Goal: Information Seeking & Learning: Learn about a topic

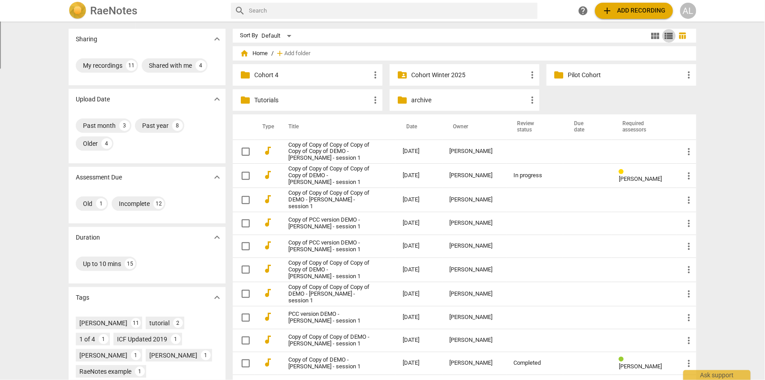
click at [669, 37] on span "view_list" at bounding box center [669, 36] width 11 height 11
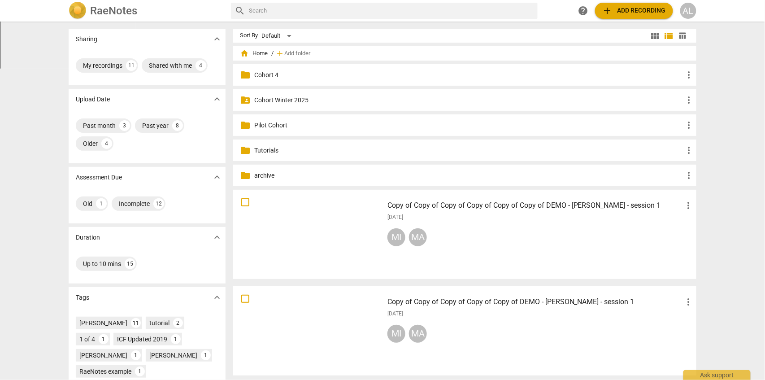
click at [654, 37] on span "view_module" at bounding box center [655, 36] width 11 height 11
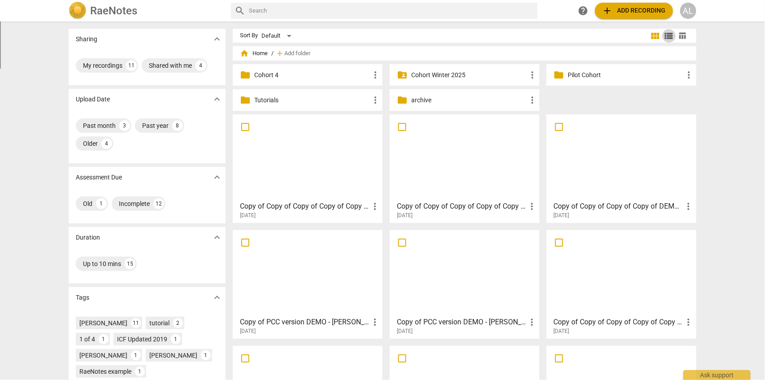
click at [666, 39] on span "view_list" at bounding box center [669, 36] width 11 height 11
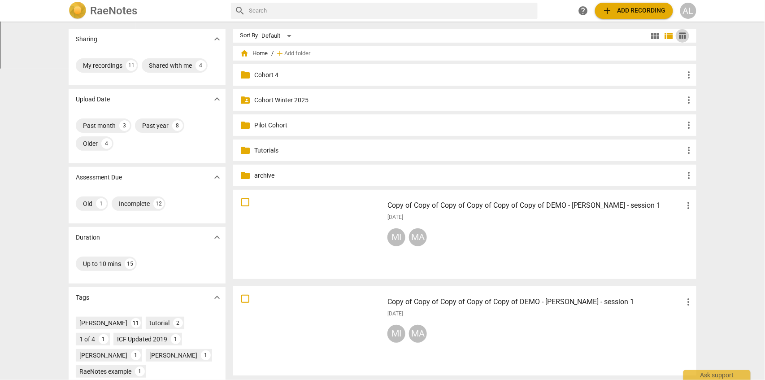
click at [682, 37] on span "table_chart" at bounding box center [683, 35] width 9 height 9
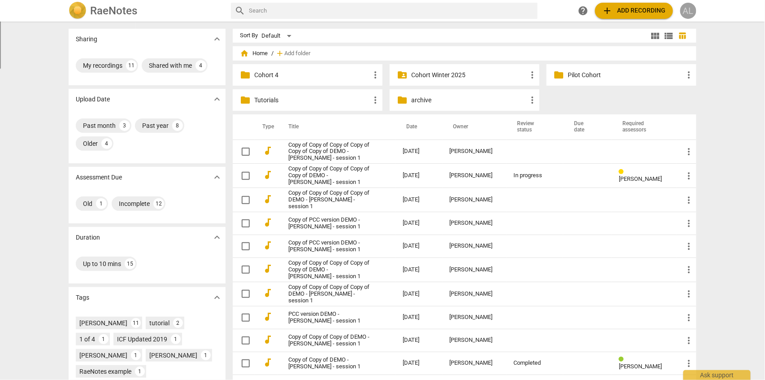
click at [686, 12] on div "AL" at bounding box center [688, 11] width 16 height 16
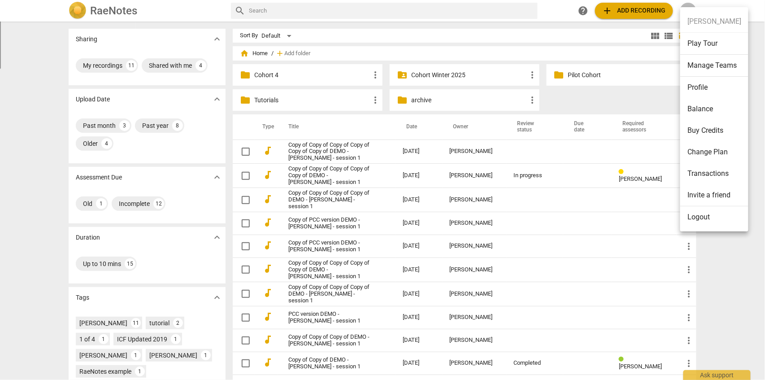
click at [747, 68] on div at bounding box center [382, 190] width 765 height 380
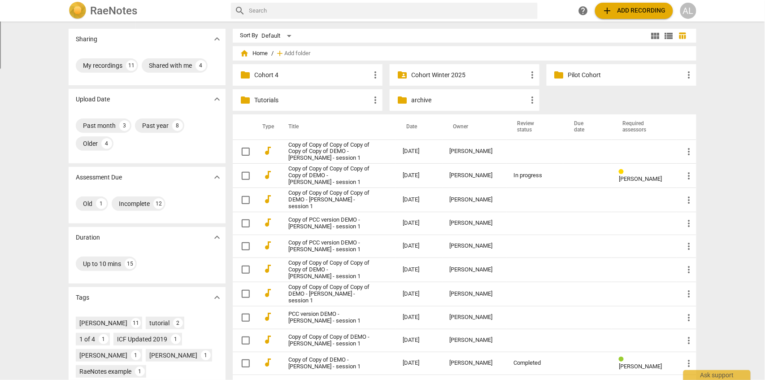
click at [693, 7] on div "AL" at bounding box center [688, 11] width 16 height 16
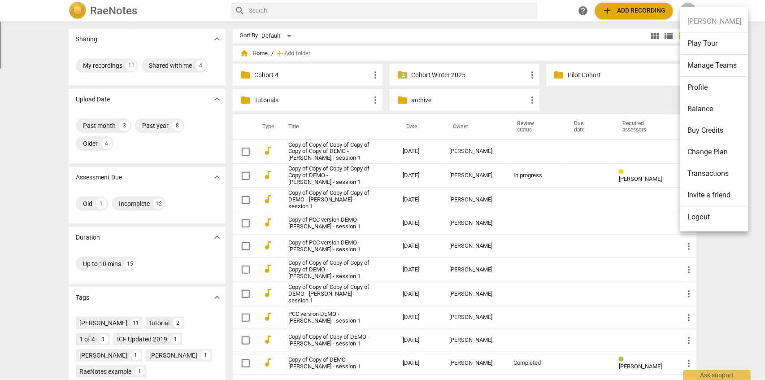
click at [702, 85] on li "Profile" at bounding box center [714, 88] width 68 height 22
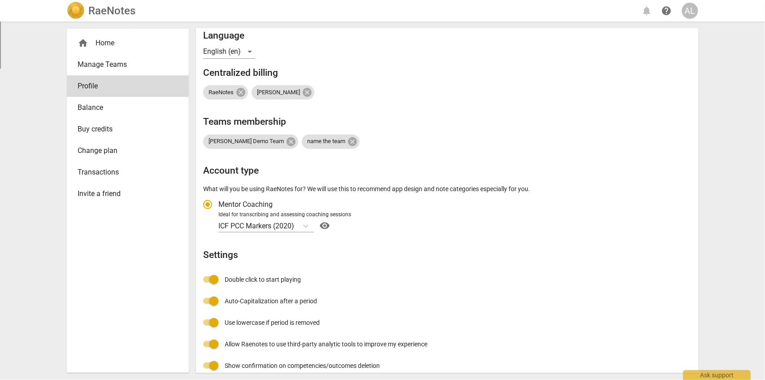
scroll to position [79, 0]
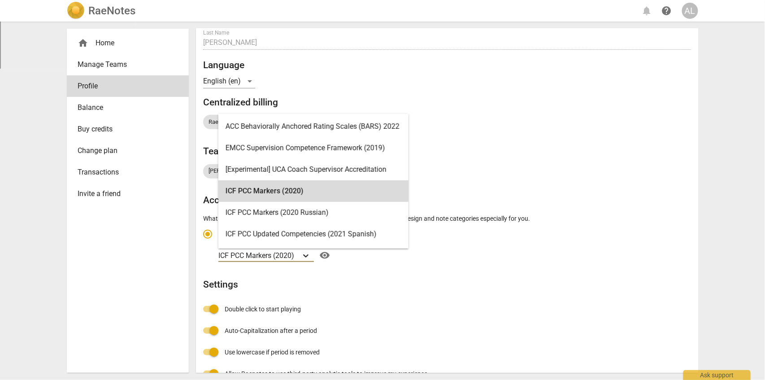
click at [309, 259] on icon "Account type" at bounding box center [305, 255] width 9 height 9
click at [0, 0] on input "Ideal for transcribing and assessing coaching sessions 18 results available. Us…" at bounding box center [0, 0] width 0 height 0
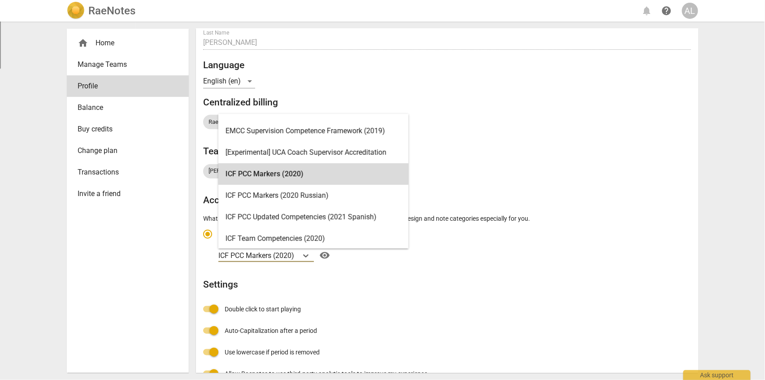
scroll to position [0, 0]
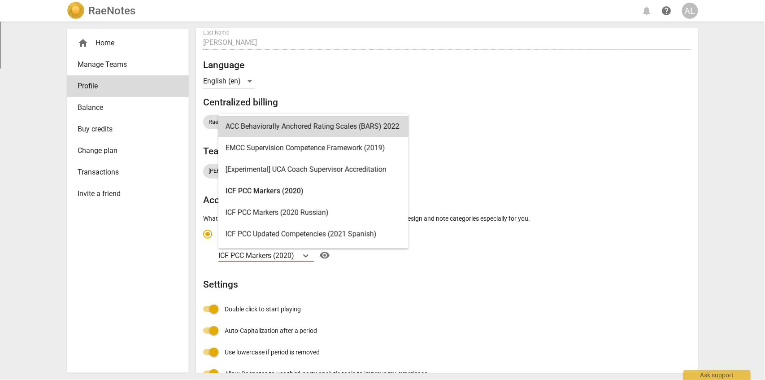
click at [277, 125] on div "ACC Behaviorally Anchored Rating Scales (BARS) 2022" at bounding box center [313, 127] width 190 height 22
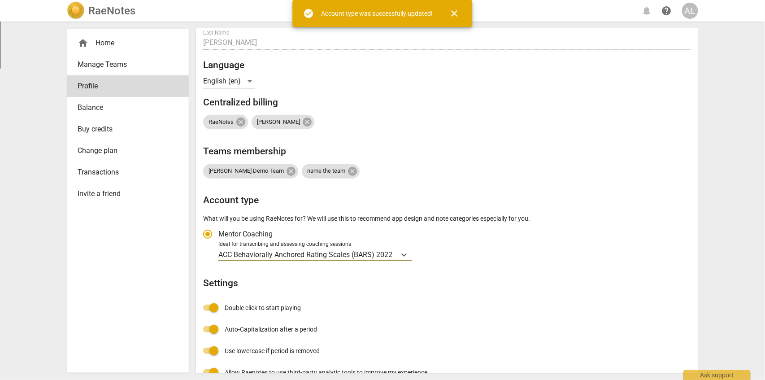
radio input "false"
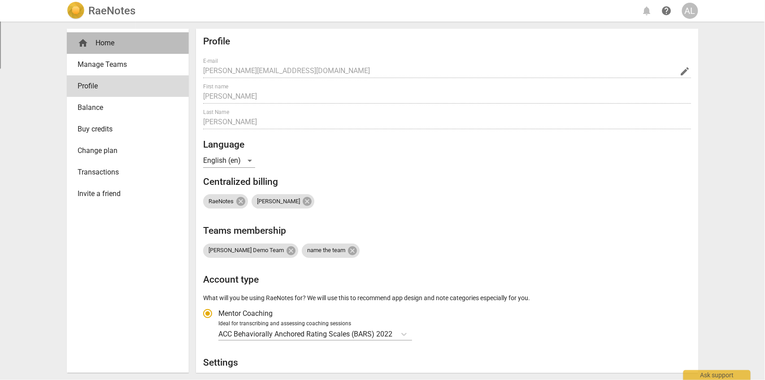
click at [87, 45] on span "home" at bounding box center [83, 43] width 11 height 11
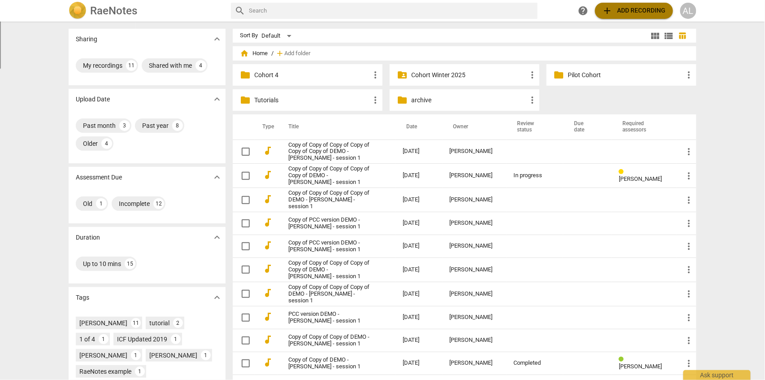
click at [637, 12] on span "add Add recording" at bounding box center [634, 10] width 64 height 11
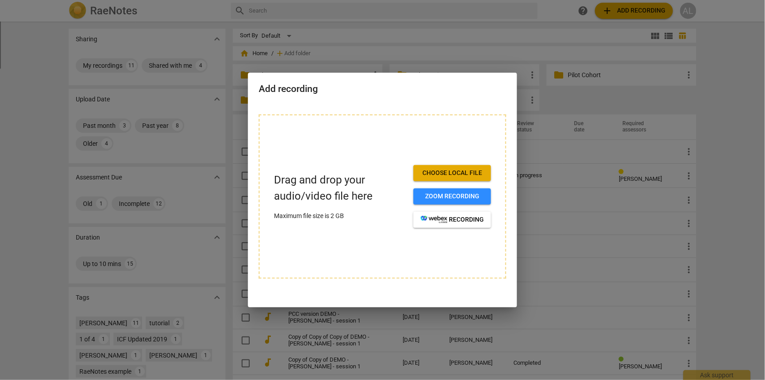
click at [401, 50] on div at bounding box center [382, 190] width 765 height 380
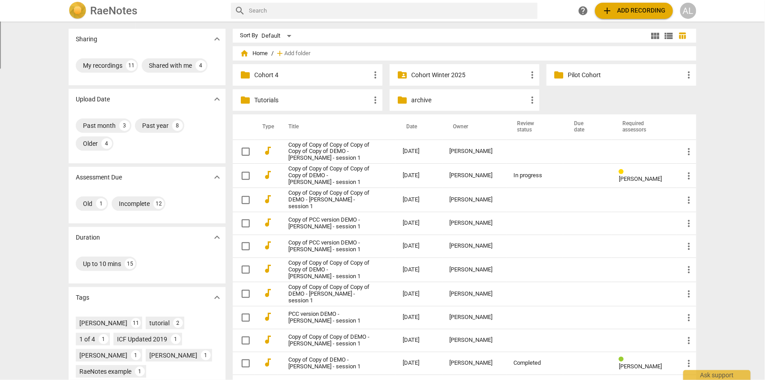
click at [642, 16] on span "add Add recording" at bounding box center [634, 10] width 64 height 11
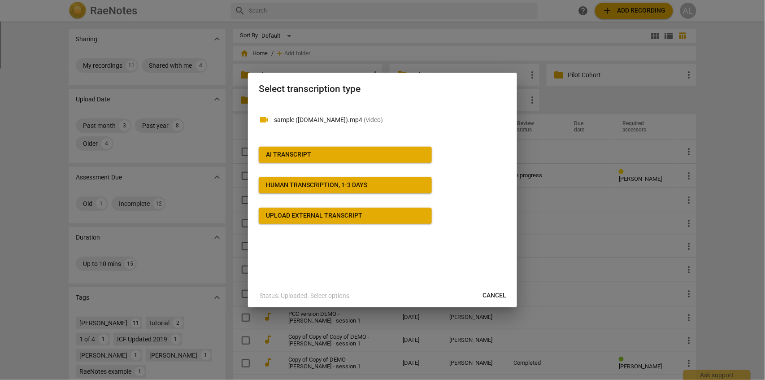
click at [298, 154] on div "AI Transcript" at bounding box center [288, 154] width 45 height 9
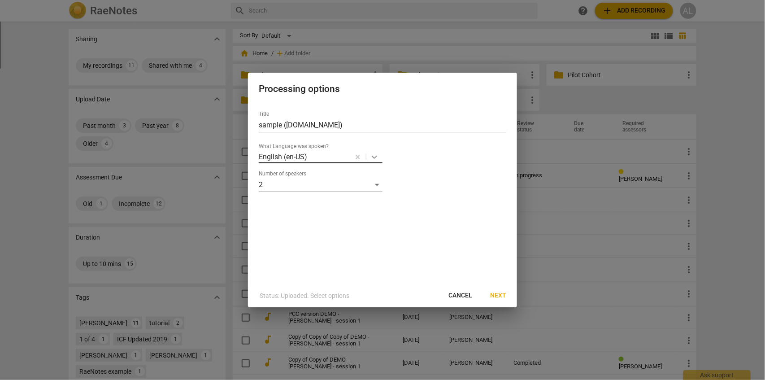
click at [374, 157] on icon at bounding box center [374, 157] width 5 height 3
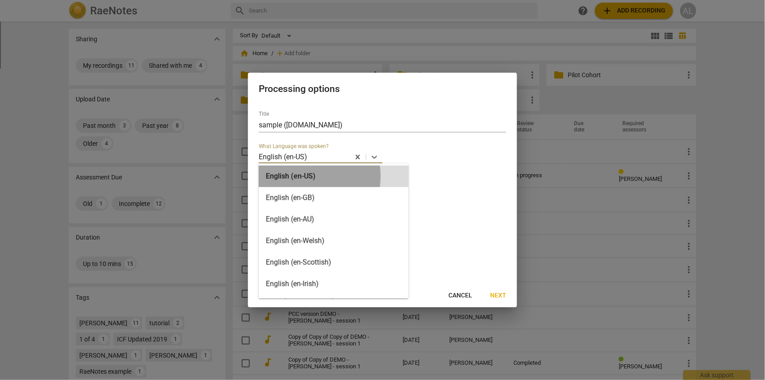
click at [300, 176] on div "English (en-US)" at bounding box center [334, 177] width 150 height 22
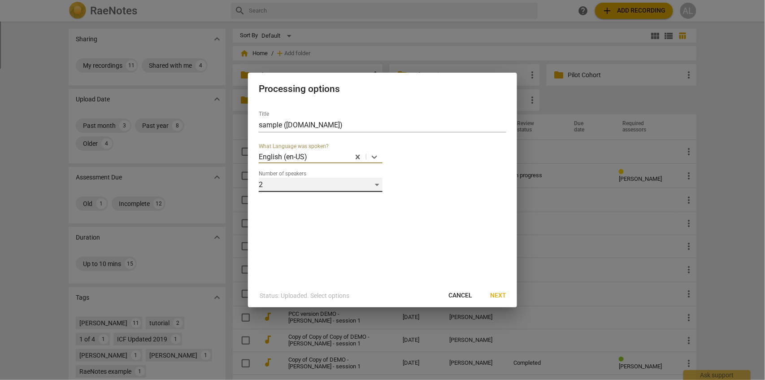
click at [377, 184] on div "2" at bounding box center [321, 185] width 124 height 14
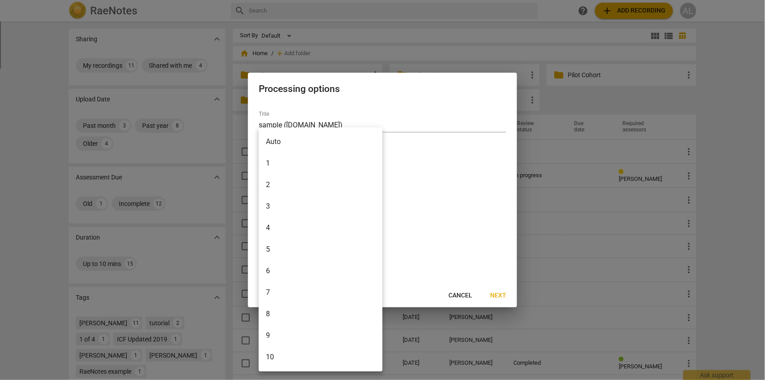
click at [281, 184] on li "2" at bounding box center [321, 185] width 124 height 22
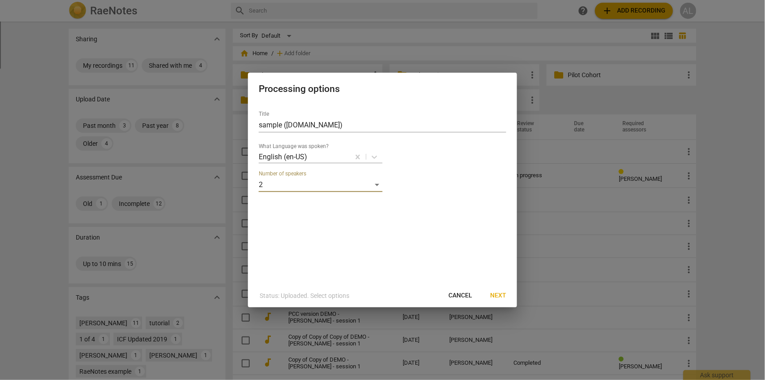
click at [501, 293] on span "Next" at bounding box center [498, 295] width 16 height 9
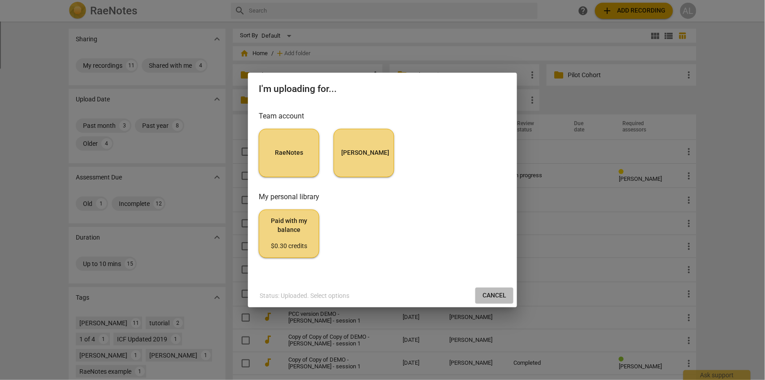
click at [494, 294] on span "Cancel" at bounding box center [495, 295] width 24 height 9
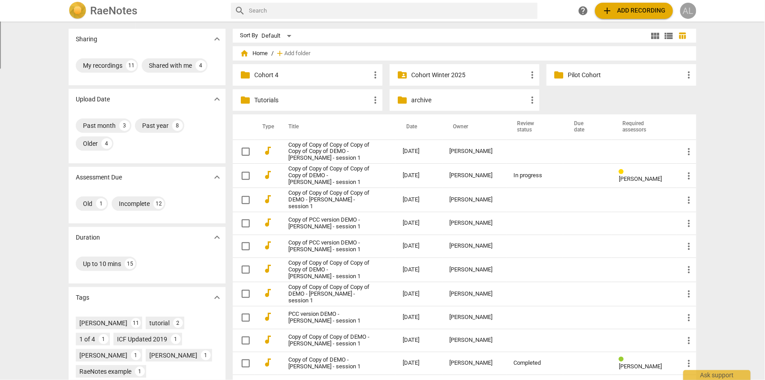
click at [695, 9] on div "AL" at bounding box center [688, 11] width 16 height 16
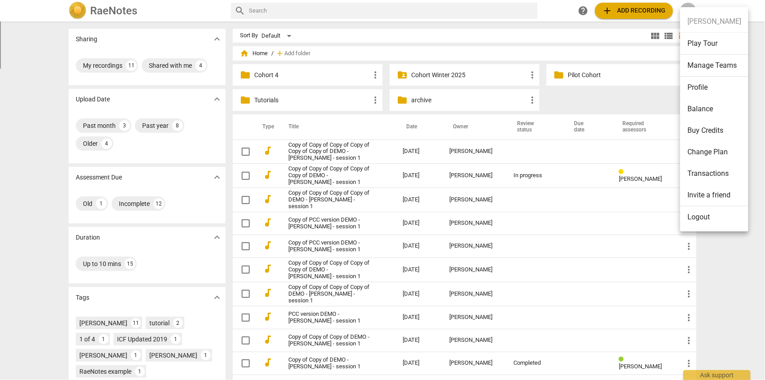
click at [711, 133] on li "Buy Credits" at bounding box center [714, 131] width 68 height 22
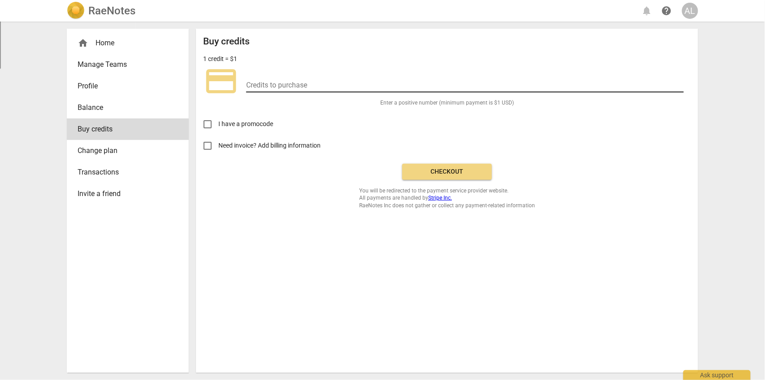
click at [252, 84] on input "number" at bounding box center [465, 85] width 438 height 13
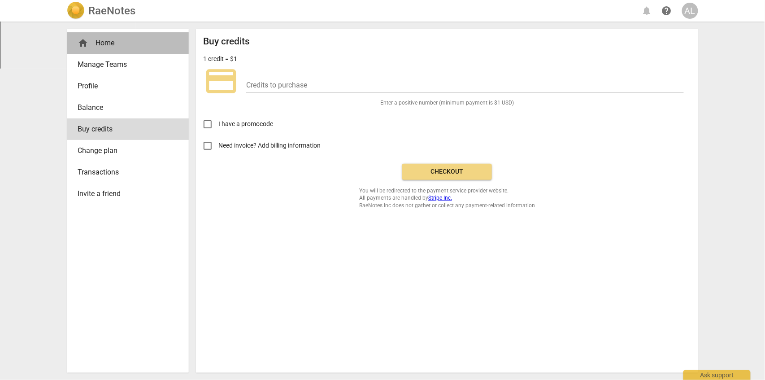
click at [85, 46] on span "home" at bounding box center [83, 43] width 11 height 11
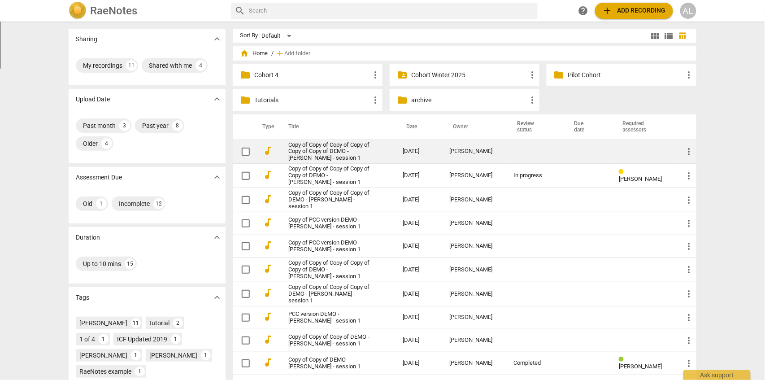
click at [344, 150] on link "Copy of Copy of Copy of Copy of Copy of Copy of DEMO - [PERSON_NAME] - session 1" at bounding box center [329, 152] width 83 height 20
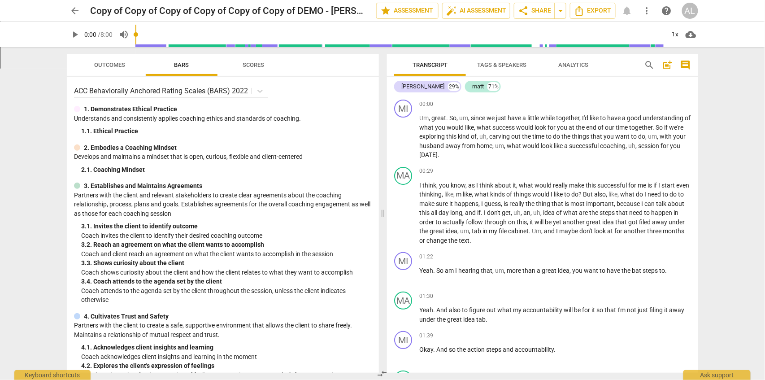
click at [586, 69] on span "Analytics" at bounding box center [574, 65] width 52 height 12
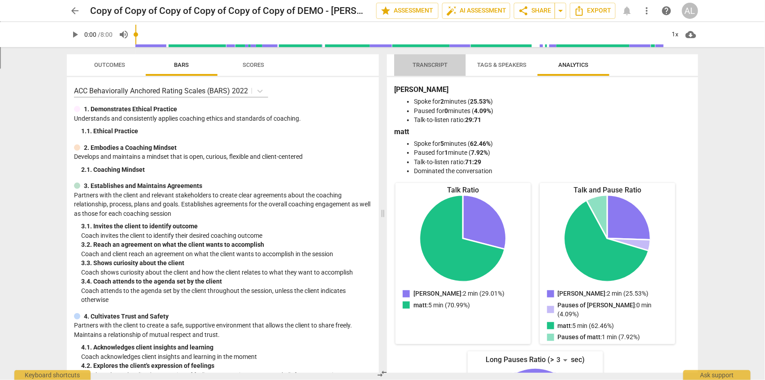
click at [431, 66] on span "Transcript" at bounding box center [430, 64] width 35 height 7
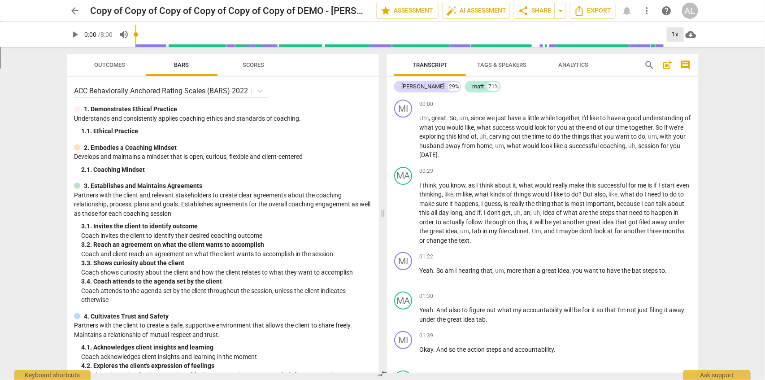
click at [674, 39] on div "1x" at bounding box center [675, 34] width 17 height 14
click at [651, 33] on div at bounding box center [382, 190] width 765 height 380
click at [672, 33] on div "1x" at bounding box center [675, 34] width 17 height 14
click at [685, 69] on li "1.25x" at bounding box center [682, 69] width 30 height 17
click at [672, 34] on div "1.25x" at bounding box center [675, 34] width 17 height 14
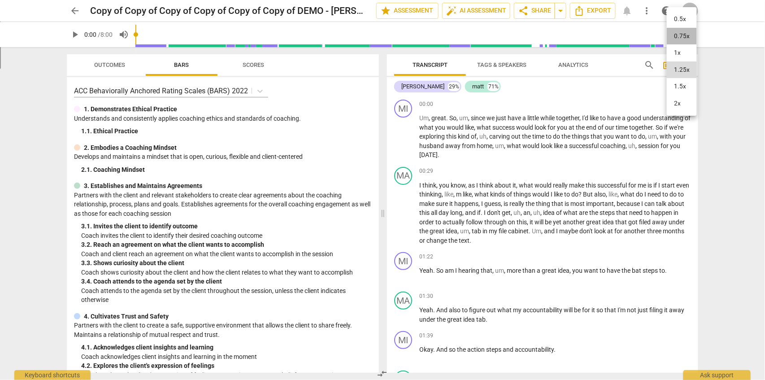
click at [690, 37] on li "0.75x" at bounding box center [682, 36] width 30 height 17
click at [74, 34] on span "play_arrow" at bounding box center [75, 34] width 11 height 11
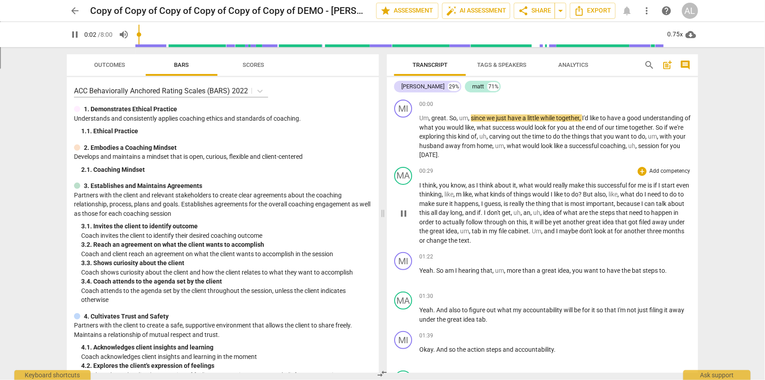
click at [478, 205] on span "happens" at bounding box center [466, 203] width 24 height 7
click at [477, 204] on span "happens" at bounding box center [466, 203] width 24 height 7
click at [477, 205] on span "happens" at bounding box center [466, 203] width 24 height 7
click at [477, 204] on span "happens" at bounding box center [466, 203] width 24 height 7
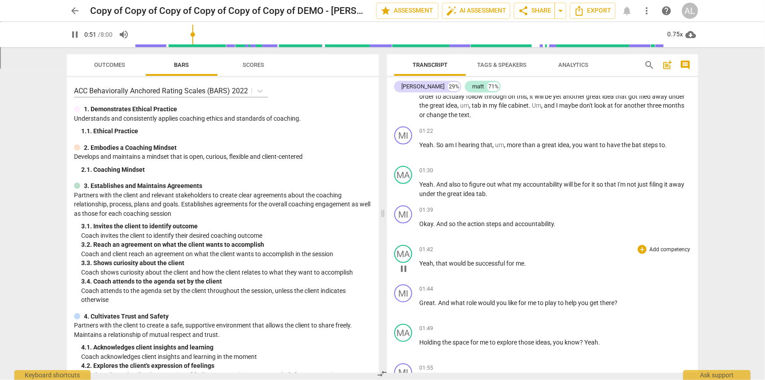
scroll to position [159, 0]
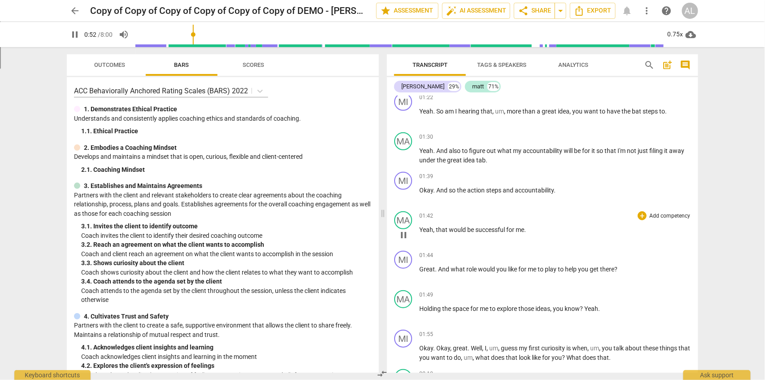
click at [488, 229] on span "successful" at bounding box center [490, 229] width 31 height 7
click at [77, 35] on span "pause" at bounding box center [75, 34] width 11 height 11
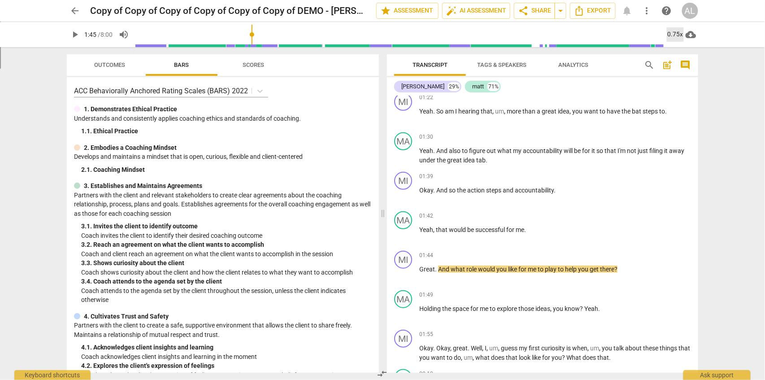
click at [669, 35] on div "0.75x" at bounding box center [675, 34] width 17 height 14
click at [678, 55] on li "1x" at bounding box center [682, 52] width 30 height 17
type input "105"
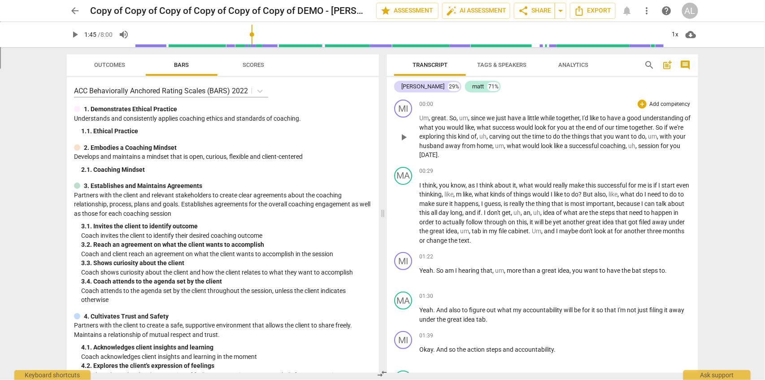
click at [440, 155] on span "." at bounding box center [439, 154] width 2 height 7
drag, startPoint x: 510, startPoint y: 146, endPoint x: 516, endPoint y: 146, distance: 6.7
click at [504, 146] on span "um" at bounding box center [499, 145] width 9 height 7
click at [541, 148] on span "would" at bounding box center [532, 145] width 18 height 7
click at [487, 137] on span "uh" at bounding box center [483, 136] width 7 height 7
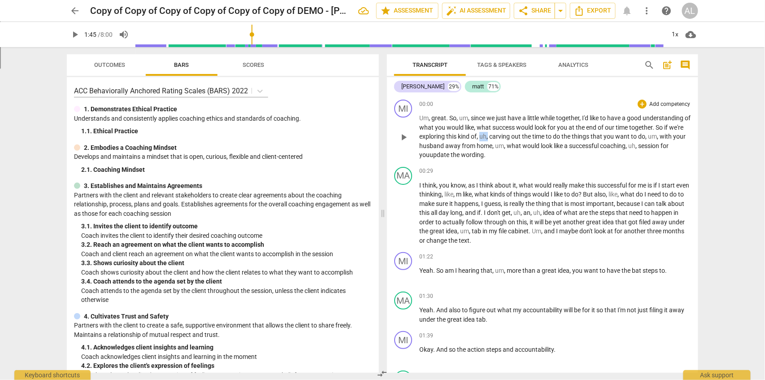
drag, startPoint x: 497, startPoint y: 138, endPoint x: 504, endPoint y: 138, distance: 7.2
click at [504, 138] on p "Um , great . So , um , since we just have a little while together , I'd like to…" at bounding box center [555, 136] width 272 height 46
drag, startPoint x: 513, startPoint y: 149, endPoint x: 518, endPoint y: 150, distance: 5.0
click at [518, 150] on p "Um , great . So , um , since we just have a little while together , I'd like to…" at bounding box center [555, 136] width 272 height 46
drag, startPoint x: 650, startPoint y: 148, endPoint x: 643, endPoint y: 148, distance: 7.6
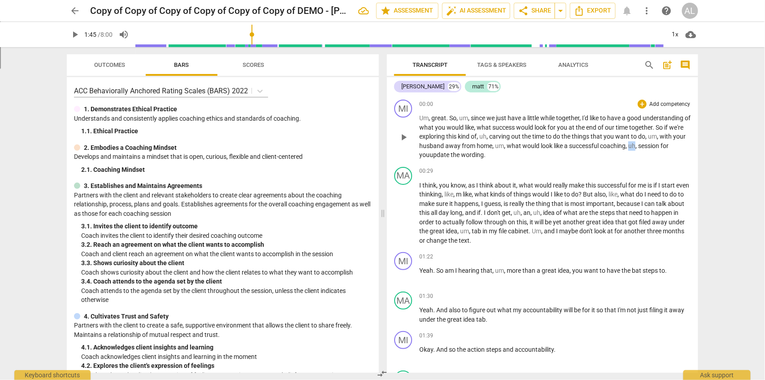
click at [643, 148] on p "Um , great . So , um , since we just have a little while together , I'd like to…" at bounding box center [555, 136] width 272 height 46
drag, startPoint x: 633, startPoint y: 196, endPoint x: 625, endPoint y: 196, distance: 8.1
click at [625, 196] on p "I think , you know , as I think about it , what would really make this successf…" at bounding box center [555, 213] width 272 height 65
drag, startPoint x: 561, startPoint y: 216, endPoint x: 552, endPoint y: 208, distance: 12.1
click at [553, 208] on p "I think , you know , as I think about it , what would really make this successf…" at bounding box center [555, 213] width 272 height 65
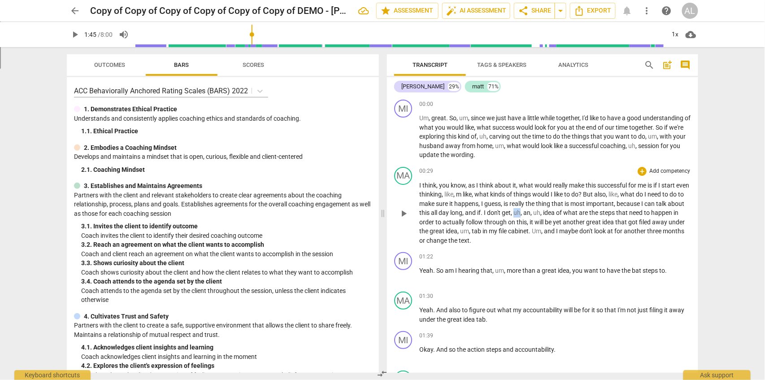
drag, startPoint x: 539, startPoint y: 213, endPoint x: 533, endPoint y: 212, distance: 6.3
click at [533, 212] on p "I think , you know , as I think about it , what would really make this successf…" at bounding box center [555, 213] width 272 height 65
click at [472, 195] on span "like" at bounding box center [467, 194] width 9 height 7
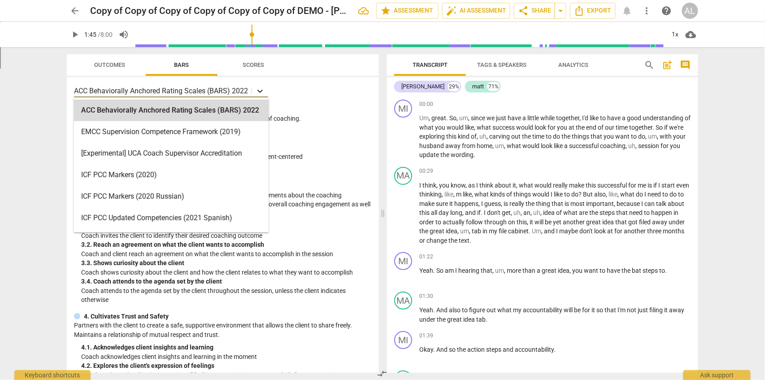
click at [262, 87] on icon at bounding box center [260, 91] width 9 height 9
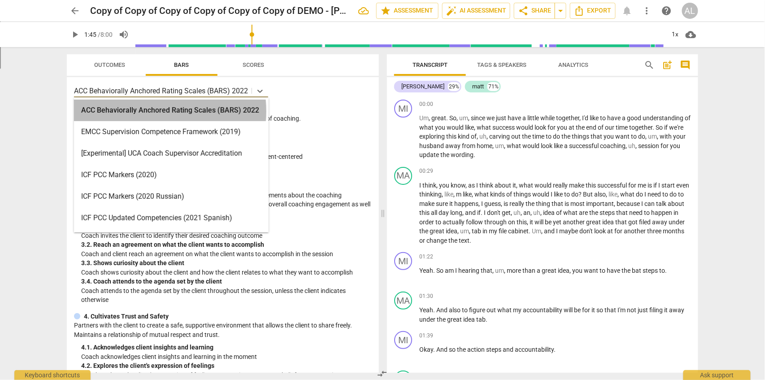
click at [148, 111] on div "ACC Behaviorally Anchored Rating Scales (BARS) 2022" at bounding box center [171, 111] width 195 height 22
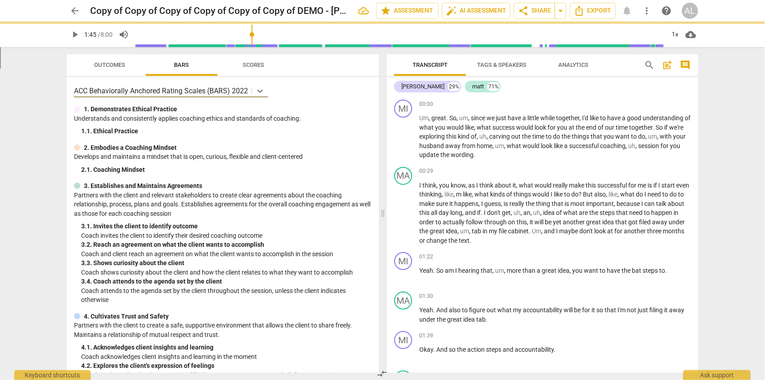
type input "105"
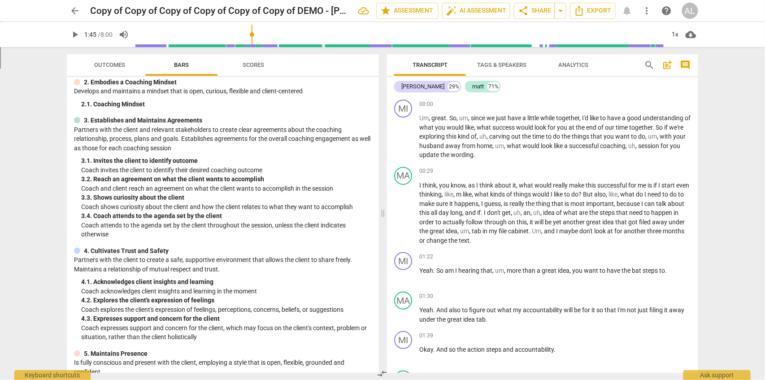
scroll to position [79, 0]
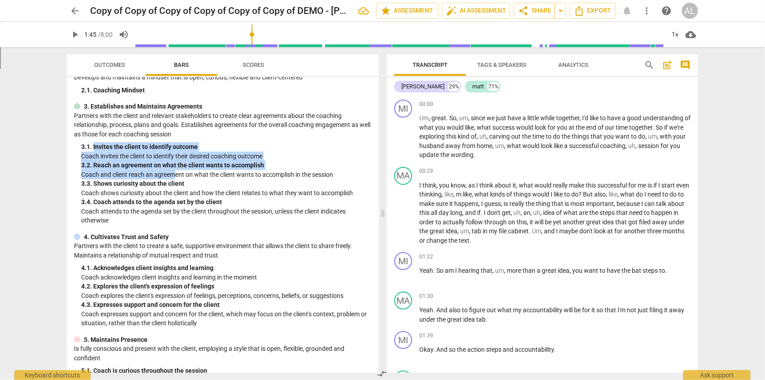
drag, startPoint x: 96, startPoint y: 147, endPoint x: 177, endPoint y: 177, distance: 86.6
click at [174, 175] on div "3. Establishes and Maintains Agreements Partners with the client and relevant s…" at bounding box center [223, 163] width 298 height 123
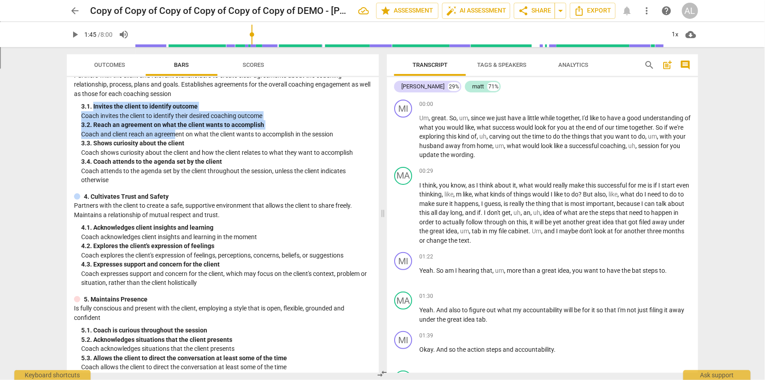
scroll to position [159, 0]
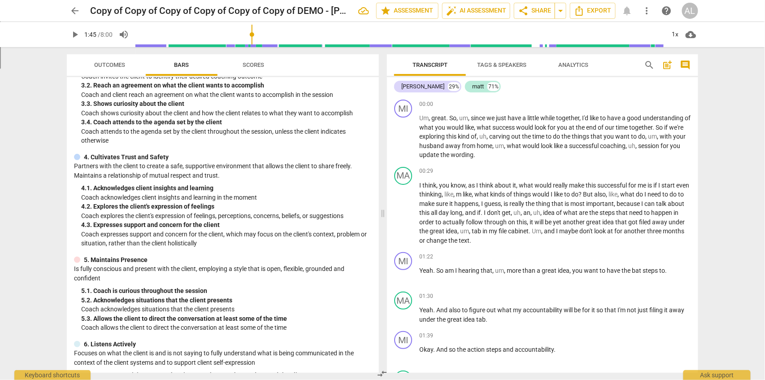
click at [164, 195] on p "Coach acknowledges client insights and learning in the moment" at bounding box center [226, 197] width 291 height 9
click at [149, 210] on div "4. 2. Explores the client's expression of feelings" at bounding box center [226, 206] width 291 height 9
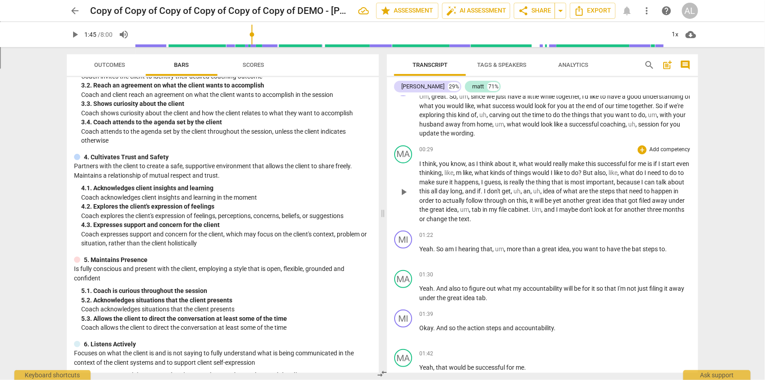
scroll to position [0, 0]
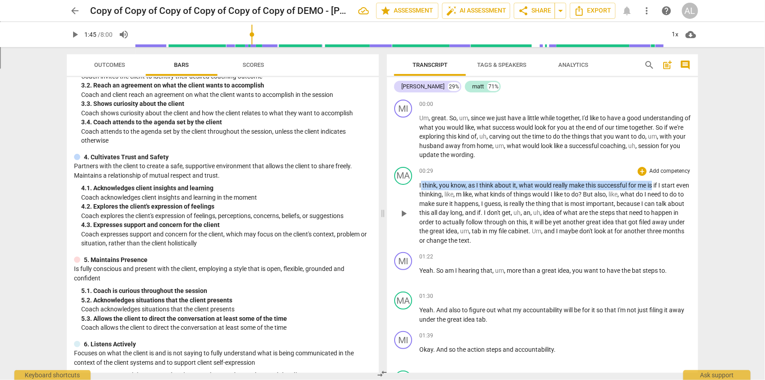
drag, startPoint x: 420, startPoint y: 184, endPoint x: 667, endPoint y: 187, distance: 247.6
click at [665, 187] on p "I think , you know , as I think about it , what would really make this successf…" at bounding box center [555, 213] width 272 height 65
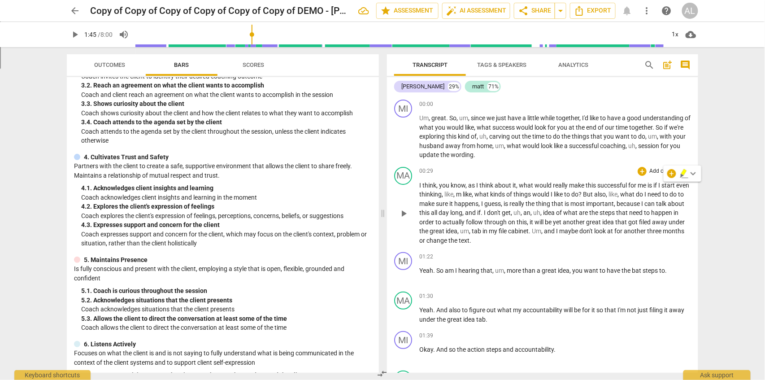
click at [670, 187] on span "start" at bounding box center [669, 185] width 15 height 7
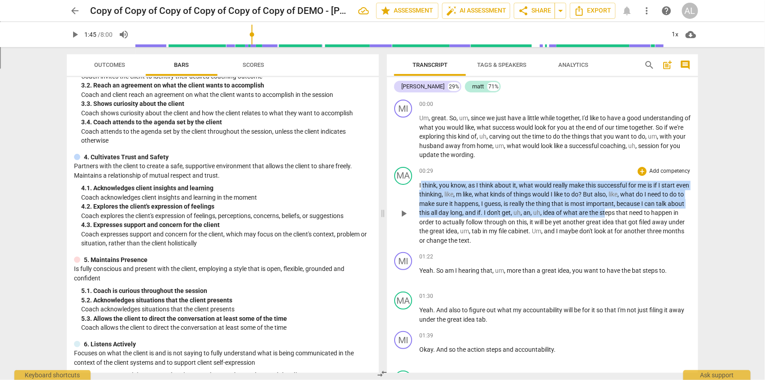
drag, startPoint x: 421, startPoint y: 185, endPoint x: 622, endPoint y: 211, distance: 203.1
click at [622, 211] on p "I think , you know , as I think about it , what would really make this successf…" at bounding box center [555, 213] width 272 height 65
click at [664, 205] on span "keyboard_arrow_down" at bounding box center [664, 201] width 11 height 11
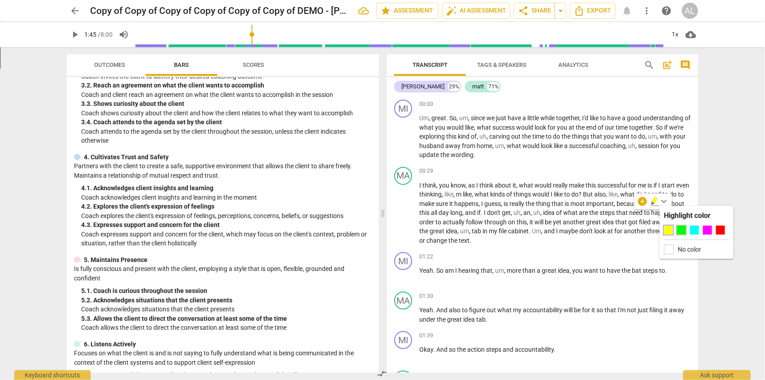
click at [684, 231] on div at bounding box center [681, 230] width 9 height 9
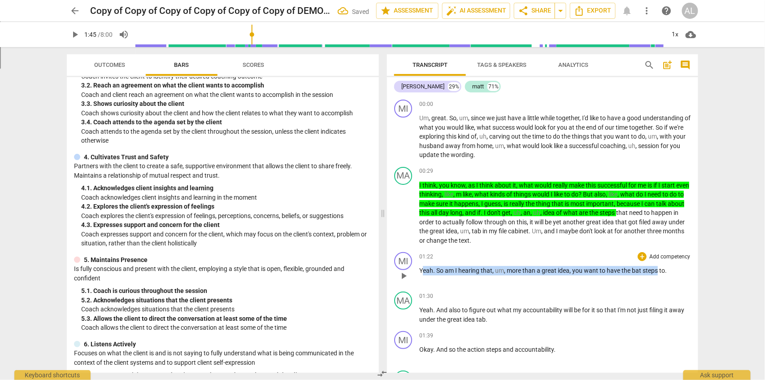
drag, startPoint x: 424, startPoint y: 270, endPoint x: 657, endPoint y: 268, distance: 232.8
click at [657, 268] on p "Yeah . So am I hearing that , um , more than a great idea , you want to have th…" at bounding box center [555, 270] width 272 height 9
click at [667, 260] on div "+" at bounding box center [667, 259] width 9 height 9
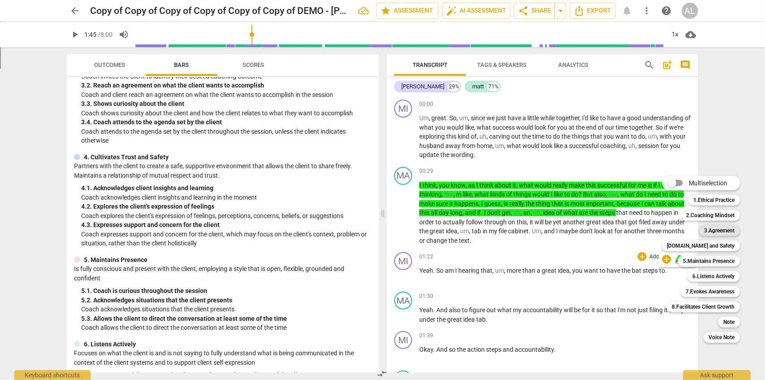
click at [721, 230] on b "3.Agreement" at bounding box center [720, 230] width 31 height 11
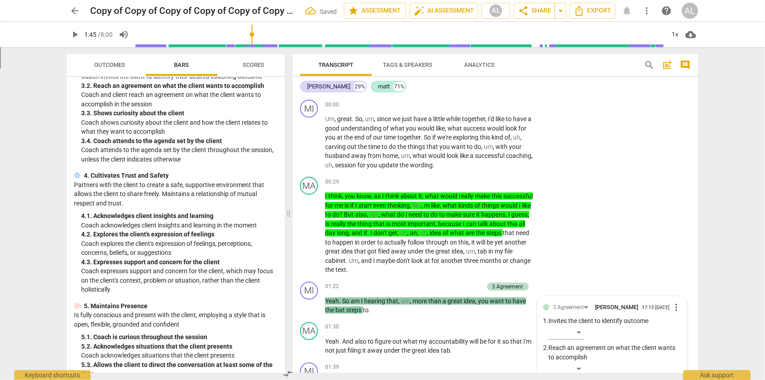
scroll to position [214, 0]
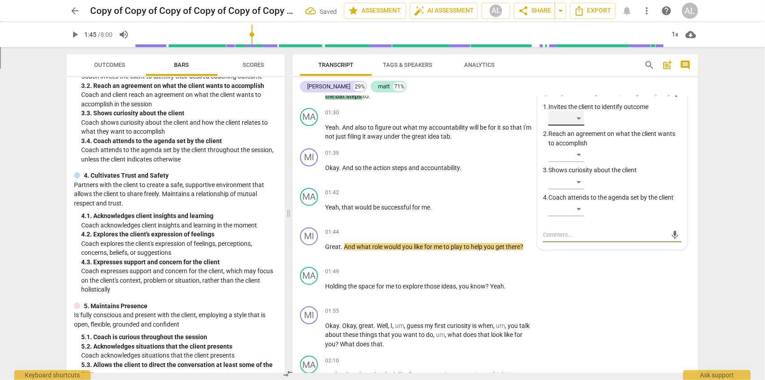
click at [581, 116] on div "​" at bounding box center [567, 118] width 36 height 14
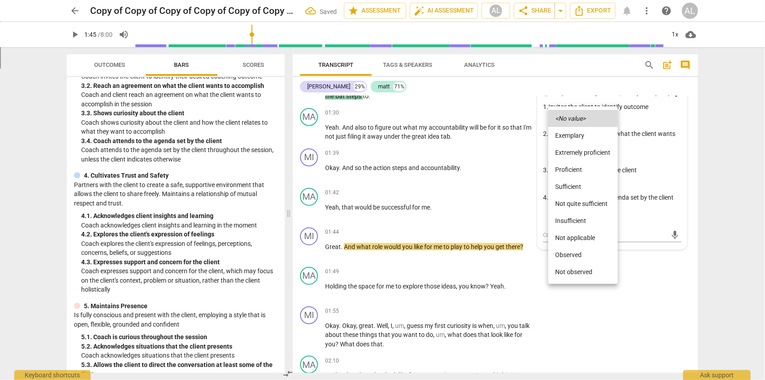
click at [572, 171] on li "Proficient" at bounding box center [584, 169] width 70 height 17
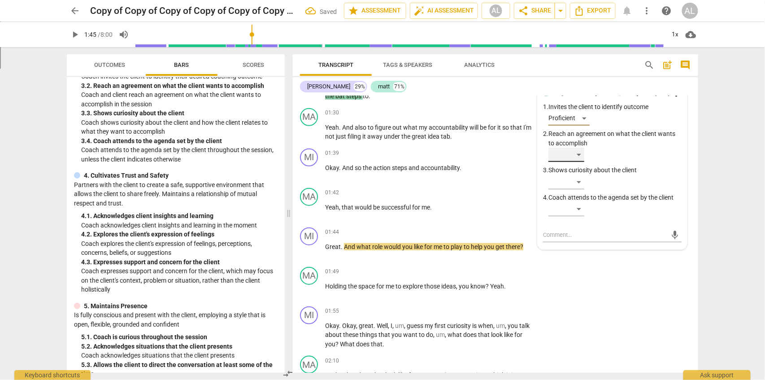
click at [578, 154] on div "​" at bounding box center [567, 155] width 36 height 14
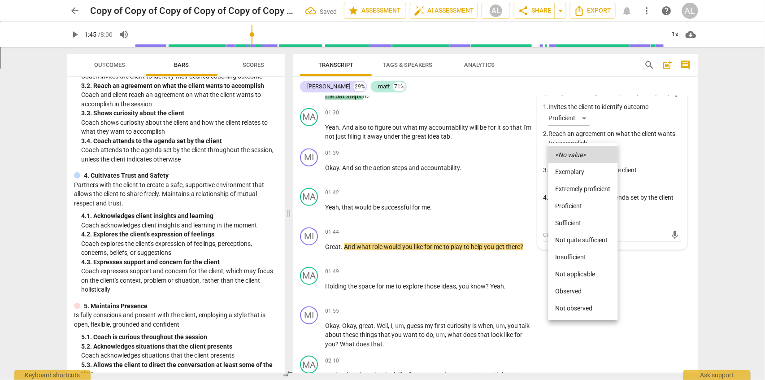
click at [578, 242] on li "Not quite sufficient" at bounding box center [584, 239] width 70 height 17
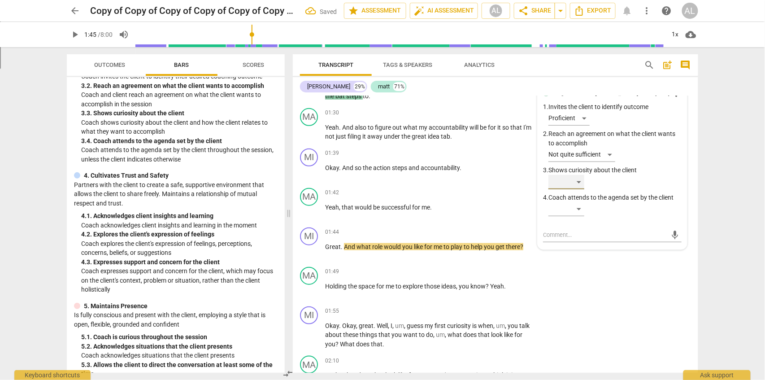
click at [581, 180] on div "​" at bounding box center [567, 182] width 36 height 14
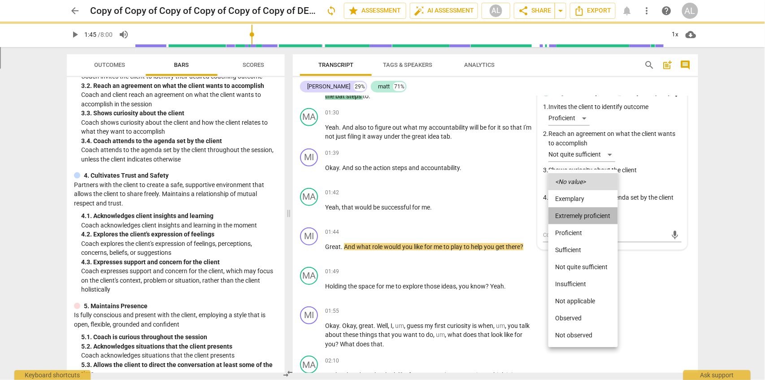
click at [569, 218] on li "Extremely proficient" at bounding box center [584, 215] width 70 height 17
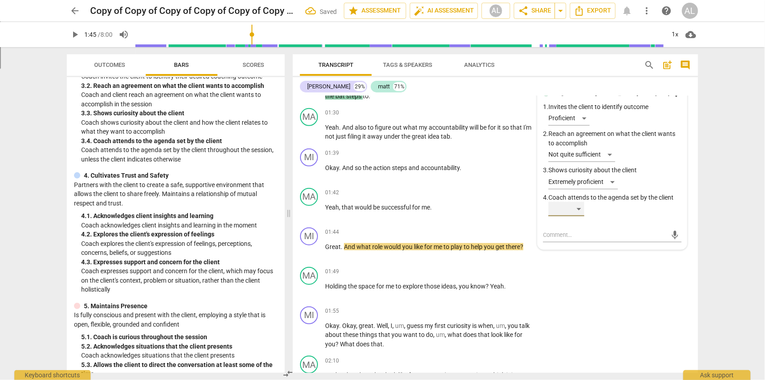
click at [576, 210] on div "​" at bounding box center [567, 209] width 36 height 14
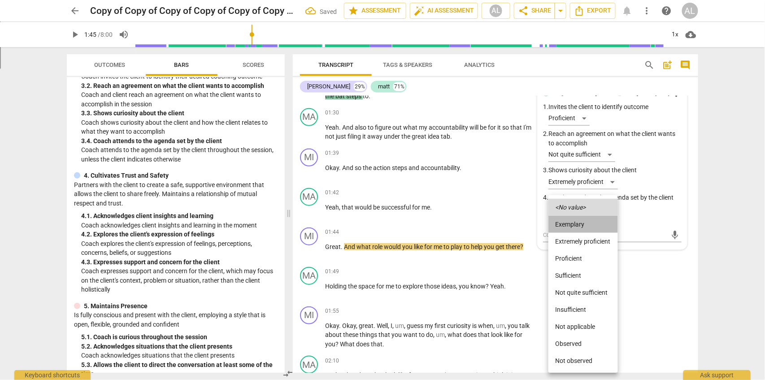
click at [571, 229] on li "Exemplary" at bounding box center [584, 224] width 70 height 17
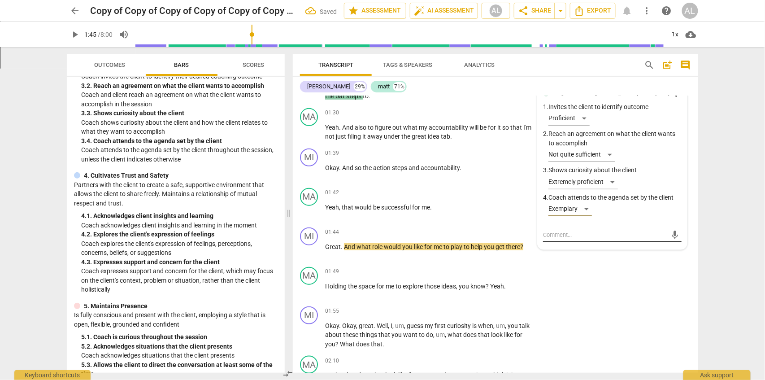
click at [577, 234] on textarea at bounding box center [605, 235] width 124 height 9
type textarea "a"
type textarea "ad"
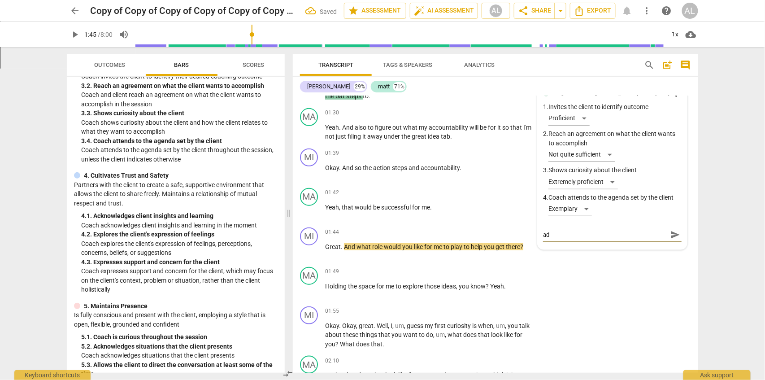
type textarea "add"
type textarea "add m"
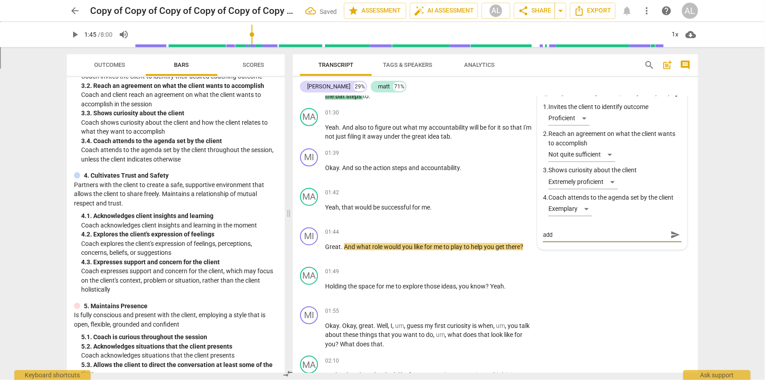
type textarea "add m"
type textarea "add mo"
type textarea "add mor"
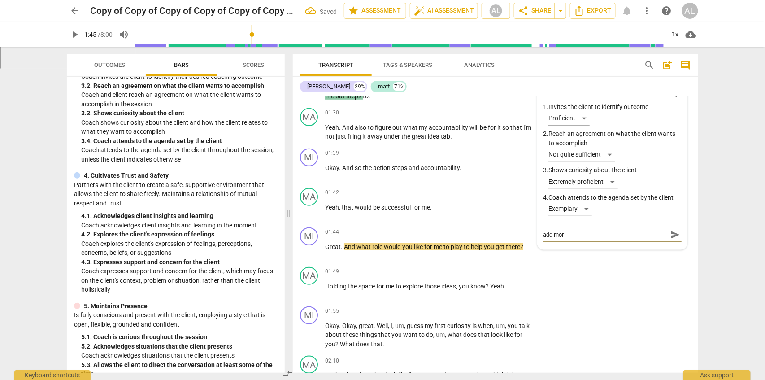
type textarea "add more"
type textarea "add more c"
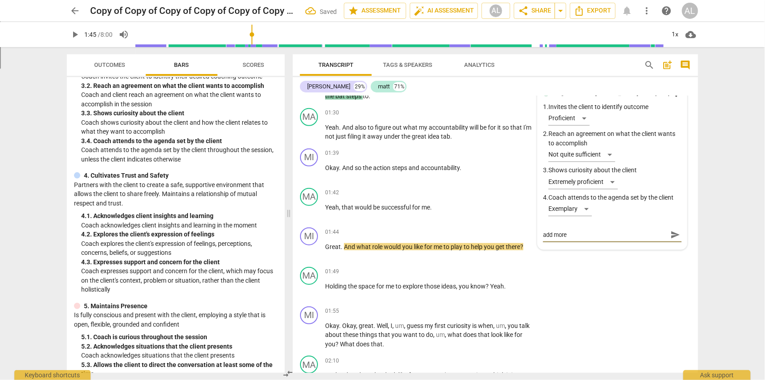
type textarea "add more c"
type textarea "add more co"
type textarea "add more con"
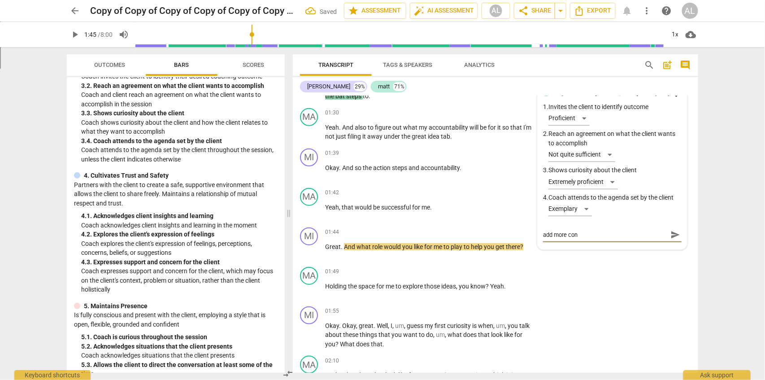
type textarea "add more cont"
type textarea "add more [PERSON_NAME]"
type textarea "add more contex"
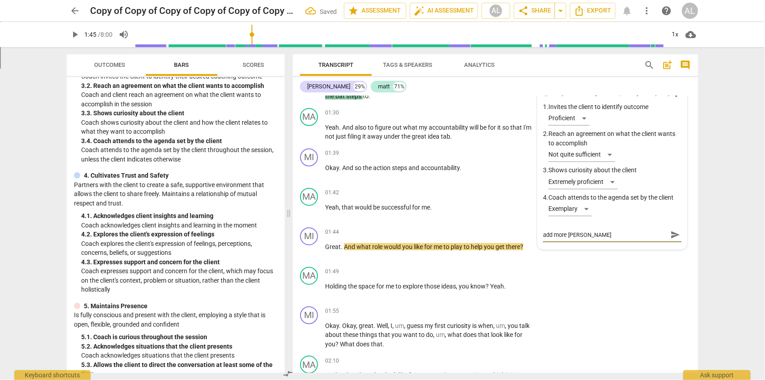
type textarea "add more contex"
type textarea "add more context"
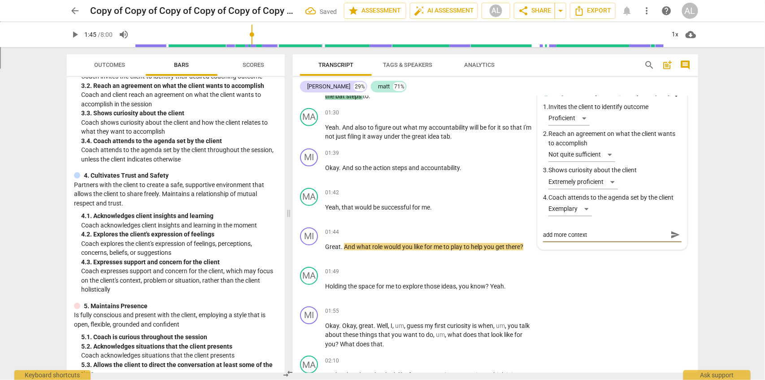
type textarea "add more context -"
type textarea "add more context - n"
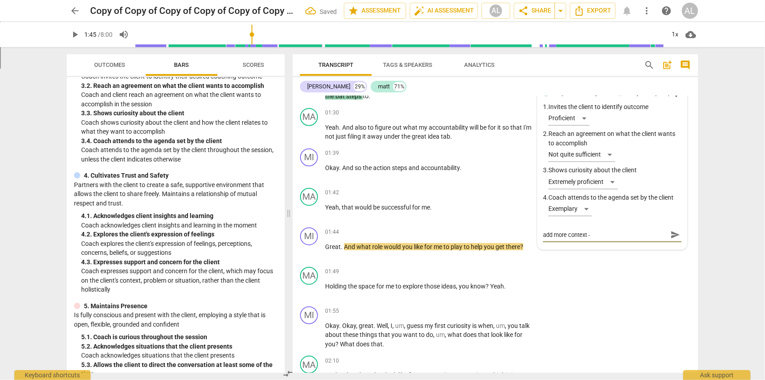
type textarea "add more context - n"
type textarea "add more context - nm"
type textarea "add more context - nmo"
type textarea "add more context - nmot"
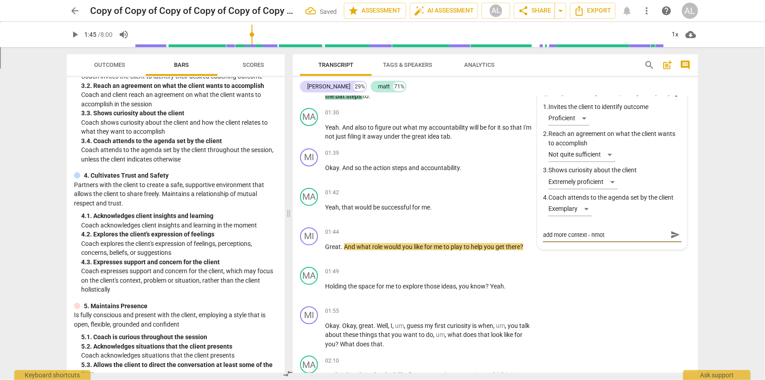
type textarea "add more context - nmo"
type textarea "add more context - nm"
type textarea "add more context - n"
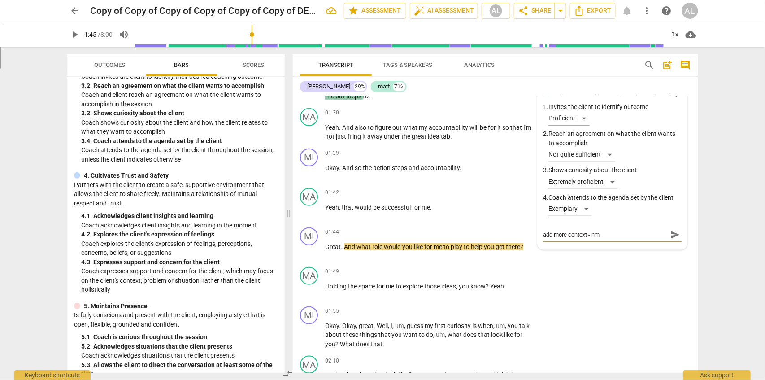
type textarea "add more context - n"
type textarea "add more context - no"
type textarea "add more context - not"
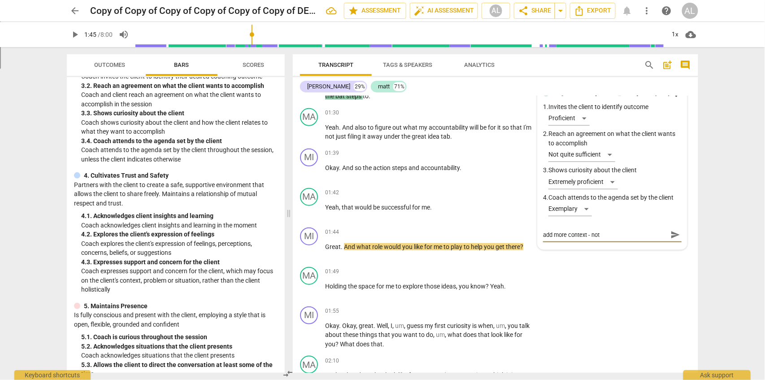
type textarea "add more context - note"
type textarea "add more context - notes"
click at [671, 231] on span "send" at bounding box center [676, 235] width 10 height 10
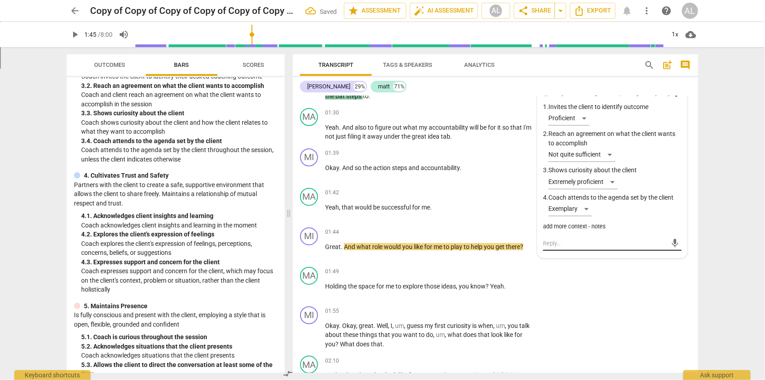
click at [595, 244] on textarea at bounding box center [605, 243] width 124 height 9
click at [672, 244] on span "mic" at bounding box center [675, 243] width 11 height 11
click at [549, 264] on span "check_circle" at bounding box center [550, 264] width 11 height 11
click at [425, 215] on div "01:42 + Add competency keyboard_arrow_right Yeah , that would be successful for…" at bounding box center [432, 204] width 215 height 32
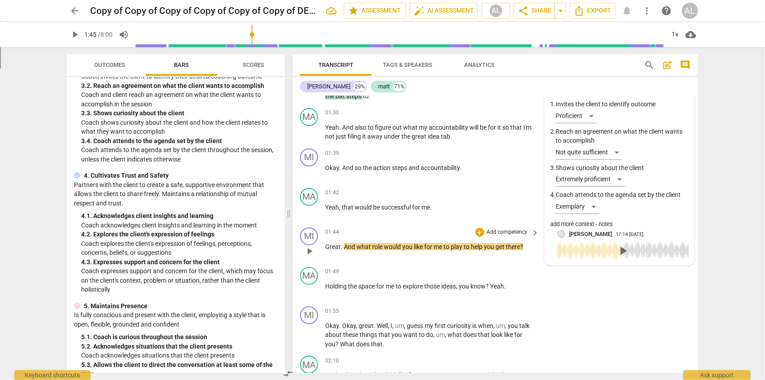
click at [358, 245] on span "what" at bounding box center [365, 246] width 16 height 7
click at [495, 248] on span "you" at bounding box center [490, 246] width 12 height 7
drag, startPoint x: 510, startPoint y: 247, endPoint x: 450, endPoint y: 245, distance: 59.2
click at [444, 241] on div "01:44 + Add competency keyboard_arrow_right Great . And what role would you lik…" at bounding box center [432, 243] width 215 height 32
click at [495, 250] on p "Great . And what role would you like for me to play to help you get there ?" at bounding box center [430, 246] width 210 height 9
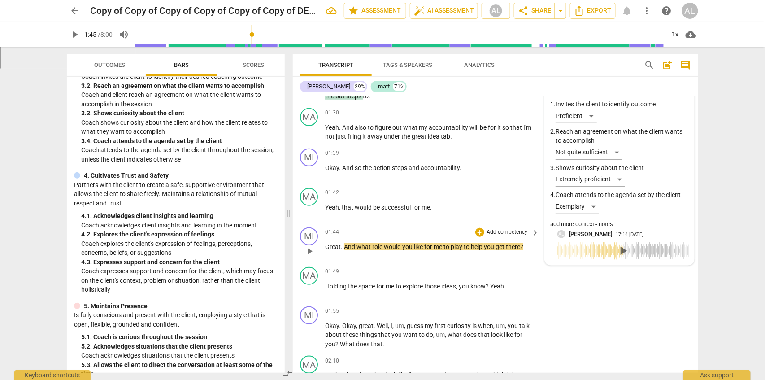
scroll to position [134, 0]
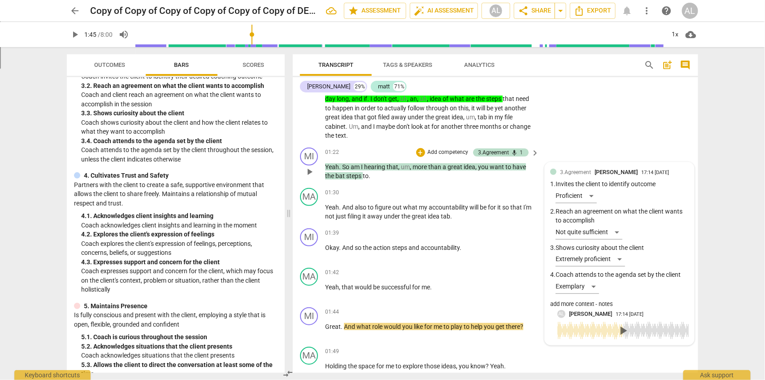
click at [603, 175] on div "3.Agreement [PERSON_NAME]" at bounding box center [600, 172] width 81 height 9
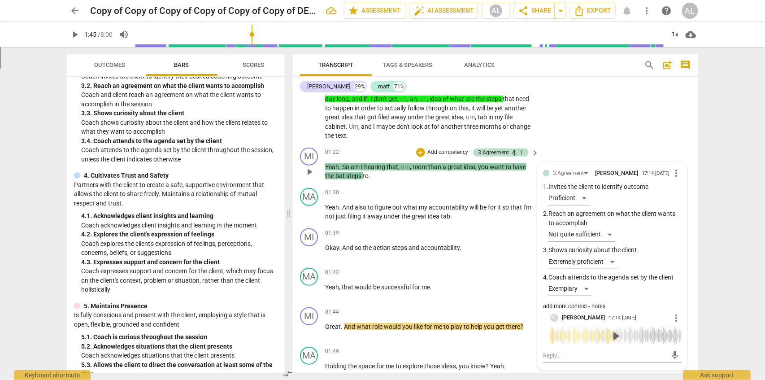
click at [351, 169] on span "am" at bounding box center [356, 166] width 10 height 7
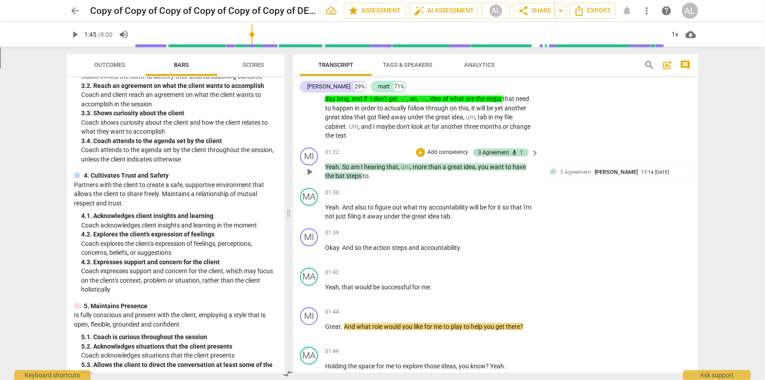
click at [352, 170] on p "Yeah . So am I hearing that , um , more than a great idea , you want to have th…" at bounding box center [430, 171] width 210 height 18
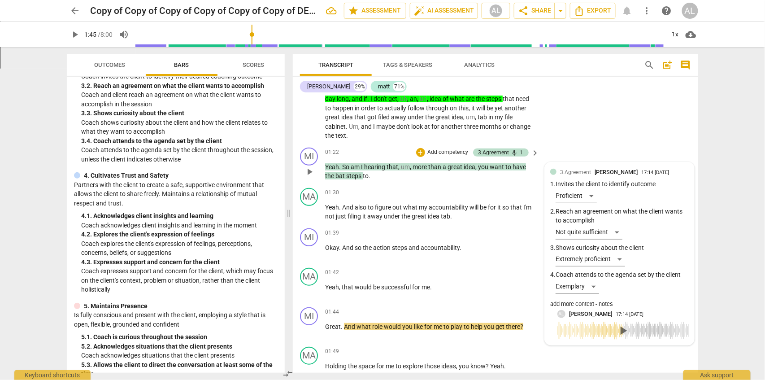
click at [597, 177] on div "3.Agreement [PERSON_NAME] 17:14 [DATE] 1. Invites the client to identify outcom…" at bounding box center [619, 239] width 139 height 143
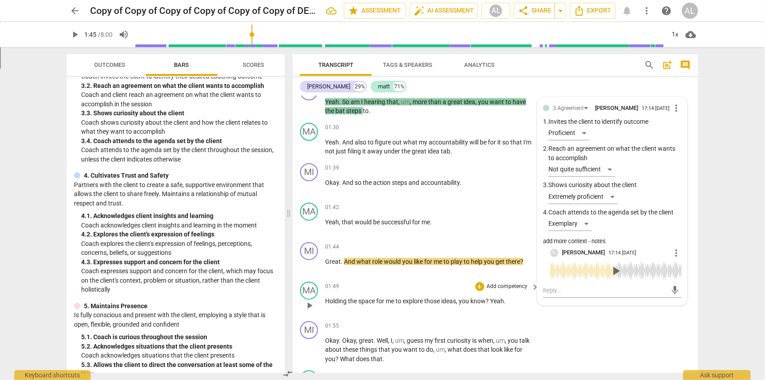
scroll to position [214, 0]
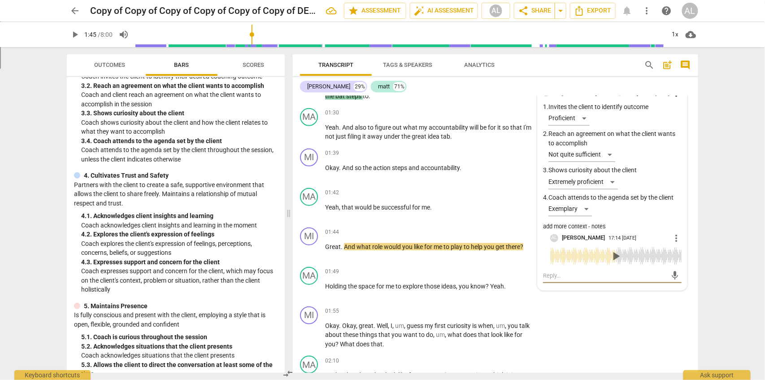
click at [562, 277] on textarea at bounding box center [605, 275] width 124 height 9
click at [111, 67] on span "Outcomes" at bounding box center [110, 64] width 31 height 7
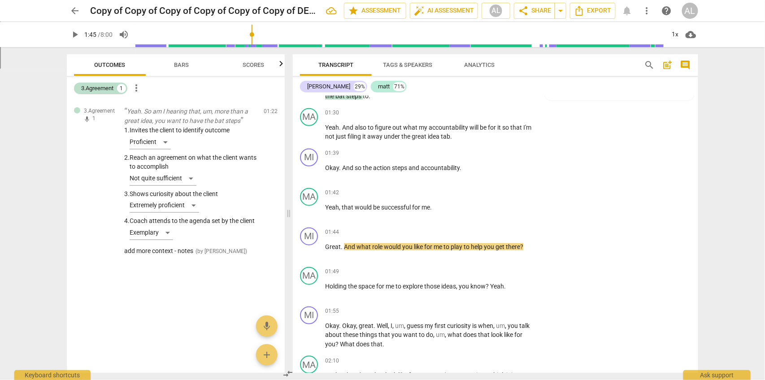
click at [176, 70] on span "Bars" at bounding box center [182, 65] width 36 height 12
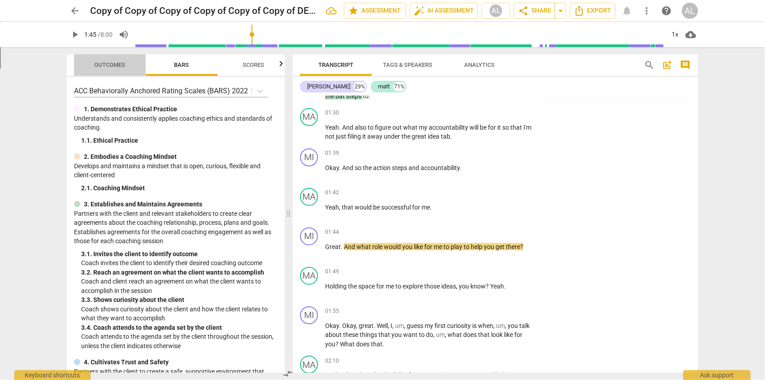
click at [120, 63] on span "Outcomes" at bounding box center [110, 64] width 31 height 7
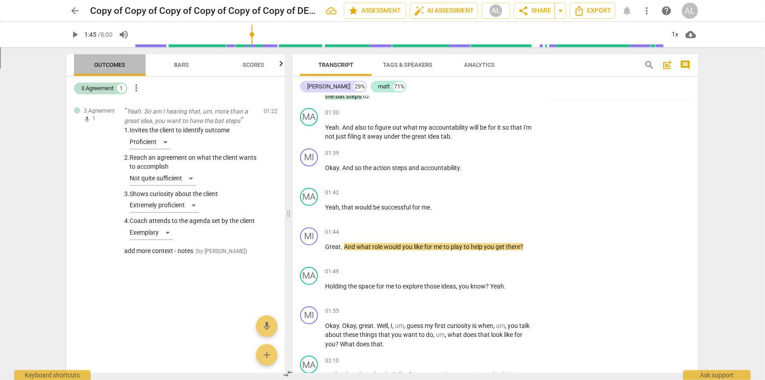
click at [112, 67] on span "Outcomes" at bounding box center [110, 64] width 31 height 7
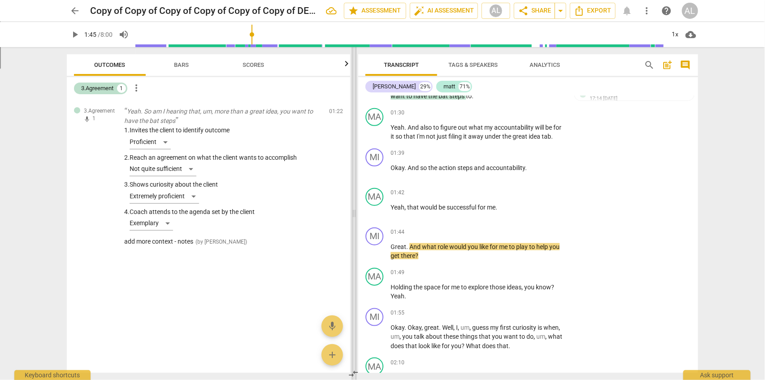
drag, startPoint x: 289, startPoint y: 212, endPoint x: 349, endPoint y: 211, distance: 60.1
click at [352, 210] on span at bounding box center [354, 213] width 5 height 333
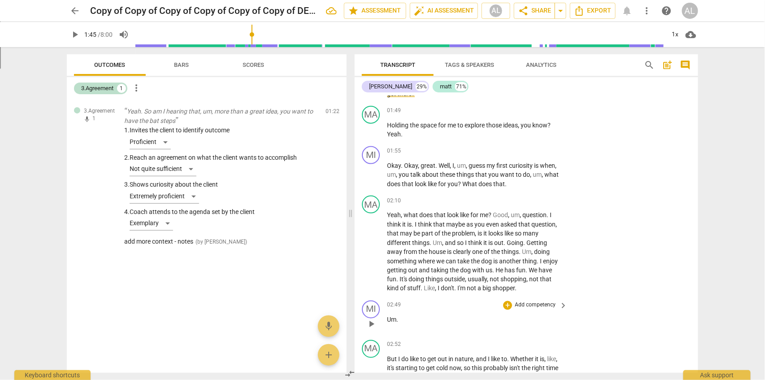
scroll to position [471, 0]
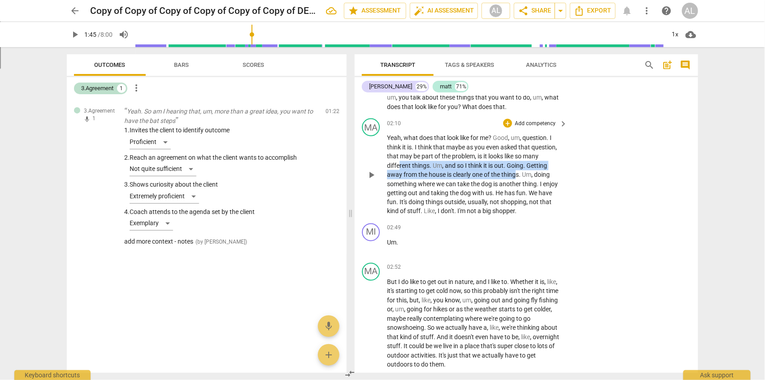
drag, startPoint x: 400, startPoint y: 161, endPoint x: 517, endPoint y: 170, distance: 117.0
click at [517, 170] on p "Yeah , what does that look like for me ? Good , um , question . I think it is .…" at bounding box center [475, 174] width 176 height 83
click at [528, 164] on div "+" at bounding box center [527, 162] width 9 height 9
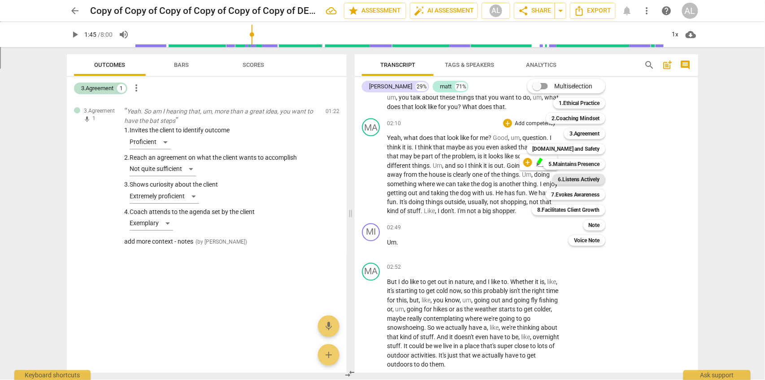
click at [581, 178] on b "6.Listens Actively" at bounding box center [579, 179] width 42 height 11
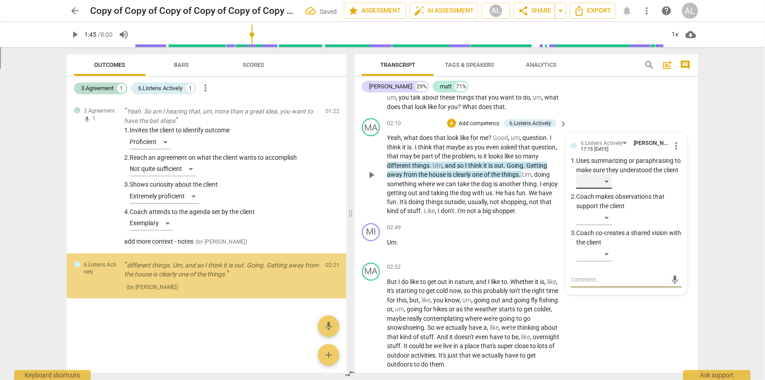
click at [605, 189] on div "​" at bounding box center [594, 181] width 36 height 14
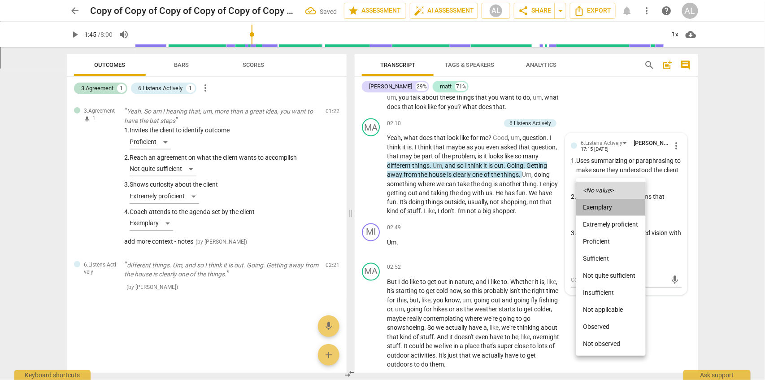
click at [600, 211] on li "Exemplary" at bounding box center [611, 207] width 70 height 17
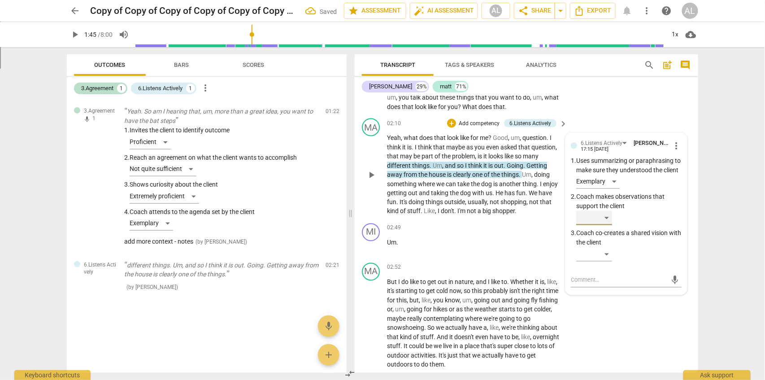
click at [602, 225] on div "​" at bounding box center [594, 218] width 36 height 14
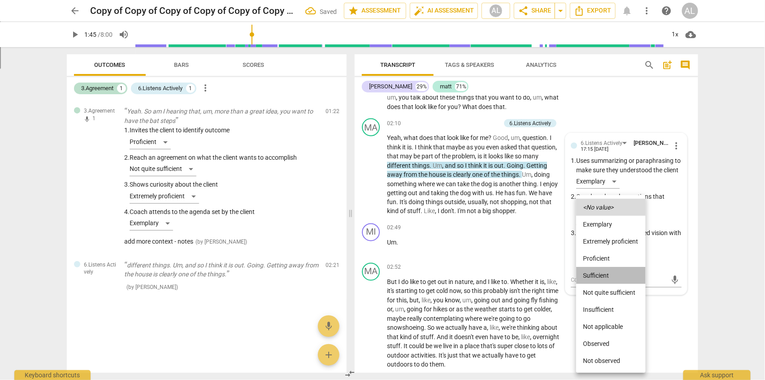
click at [595, 276] on li "Sufficient" at bounding box center [611, 275] width 70 height 17
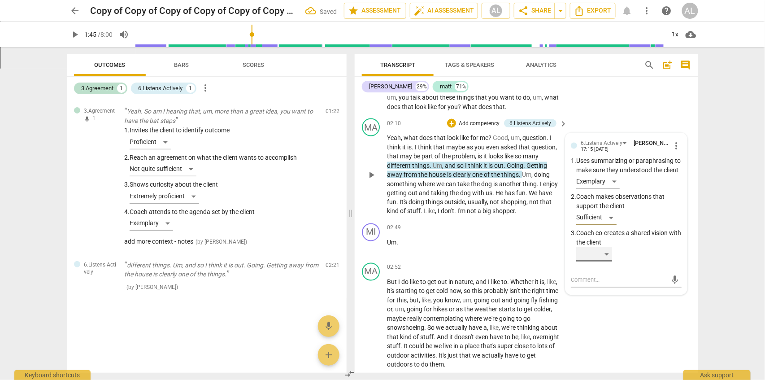
click at [606, 262] on div "​" at bounding box center [594, 254] width 36 height 14
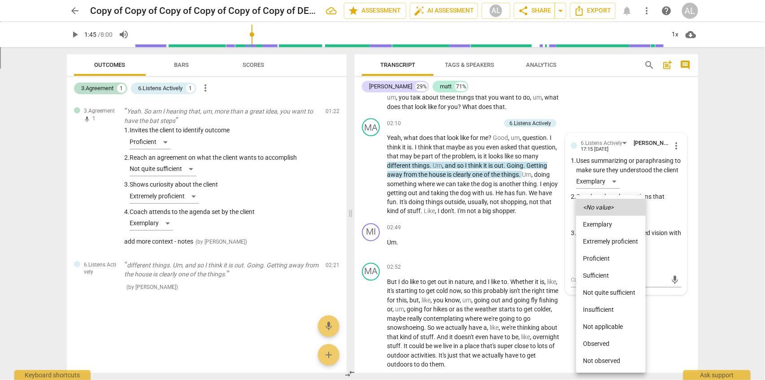
click at [601, 309] on li "Insufficient" at bounding box center [611, 309] width 70 height 17
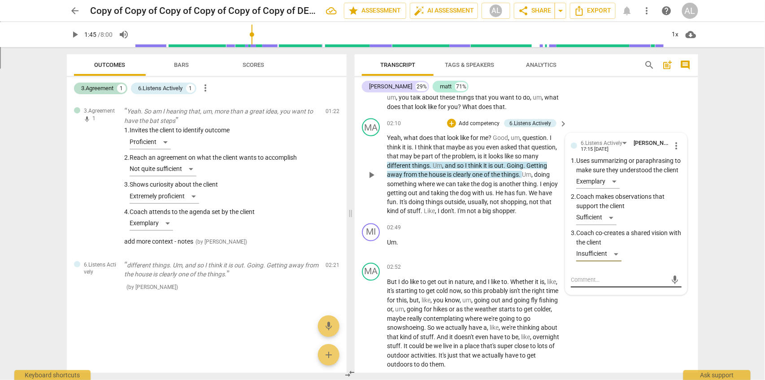
click at [599, 284] on textarea at bounding box center [619, 280] width 96 height 9
type textarea "s"
type textarea "sd"
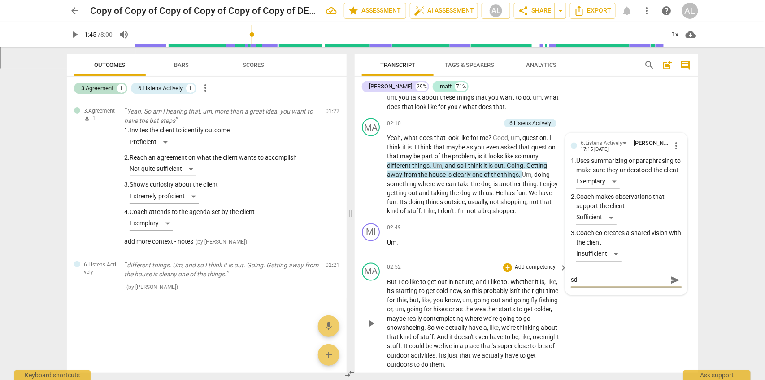
type textarea "sdf"
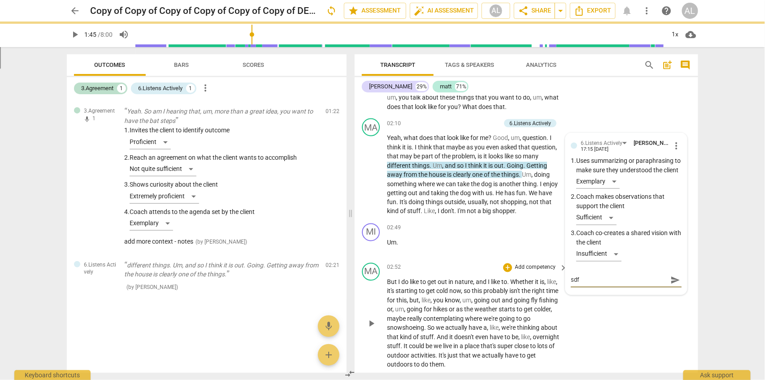
type textarea "sdfs"
type textarea "sdfsd"
type textarea "sdfsdg"
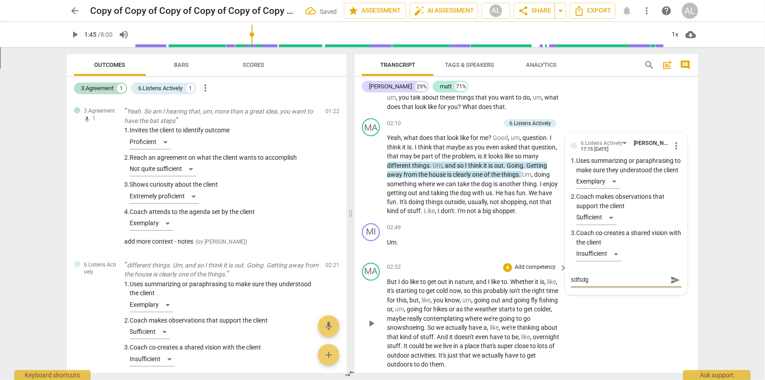
type textarea "sdfsdgd"
type textarea "sdfsdgdf"
type textarea "sdfsdgdfg"
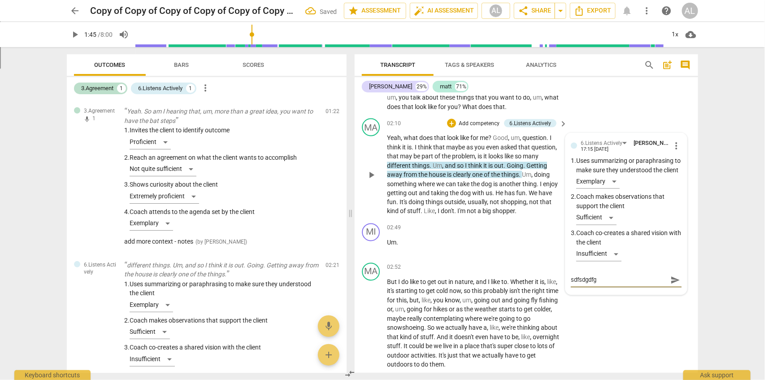
type textarea "sdfsdgdfg"
click at [671, 285] on span "send" at bounding box center [676, 280] width 10 height 10
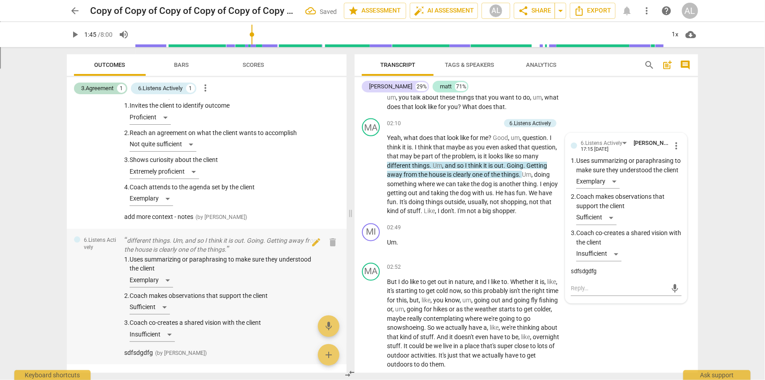
scroll to position [0, 0]
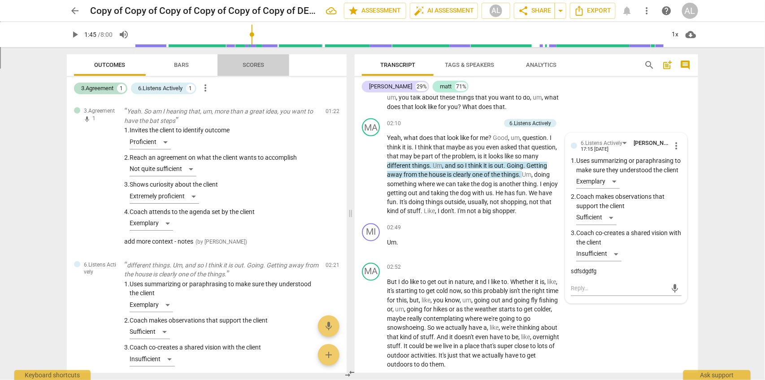
click at [262, 65] on span "Scores" at bounding box center [254, 64] width 22 height 7
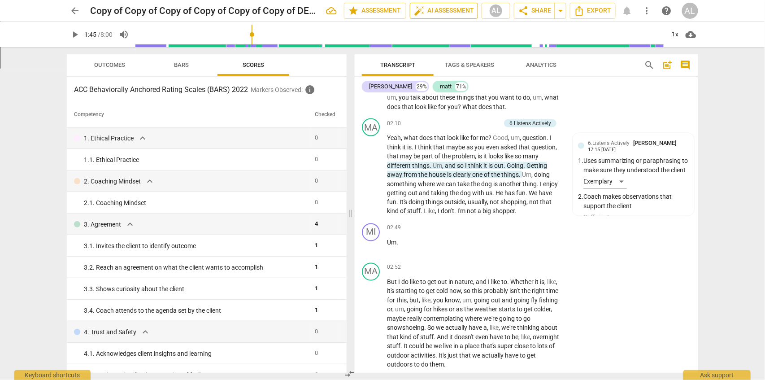
click at [433, 9] on span "auto_fix_high AI Assessment" at bounding box center [444, 10] width 60 height 11
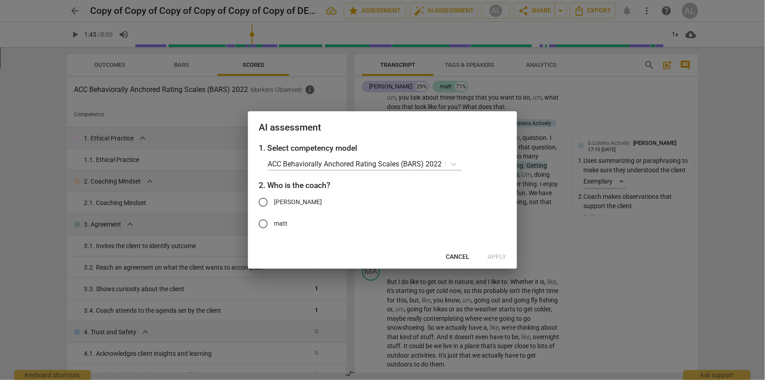
click at [561, 92] on div at bounding box center [382, 190] width 765 height 380
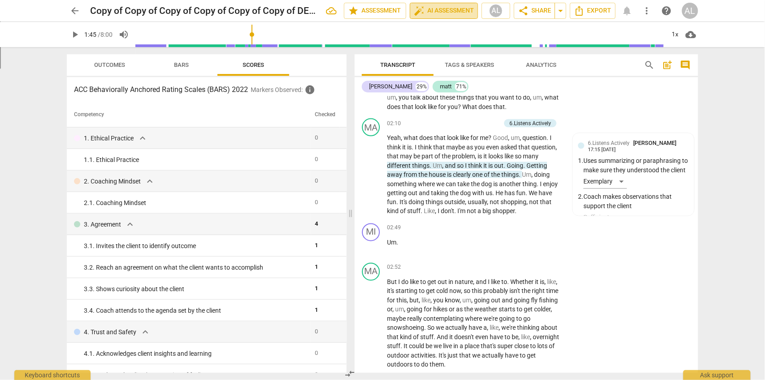
click at [439, 9] on span "auto_fix_high AI Assessment" at bounding box center [444, 10] width 60 height 11
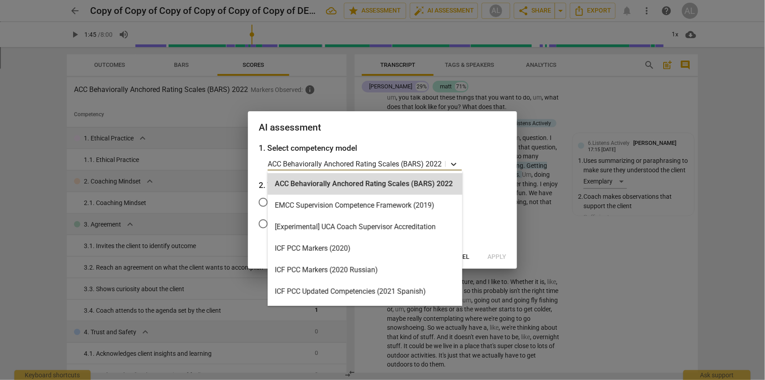
click at [456, 164] on icon at bounding box center [453, 164] width 5 height 3
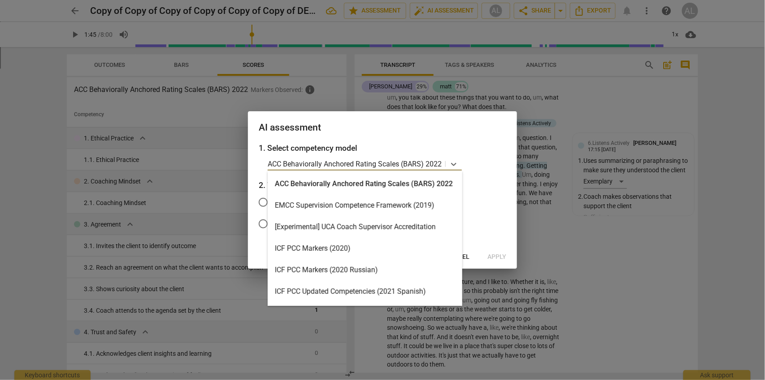
click at [348, 178] on div "ACC Behaviorally Anchored Rating Scales (BARS) 2022" at bounding box center [365, 184] width 195 height 22
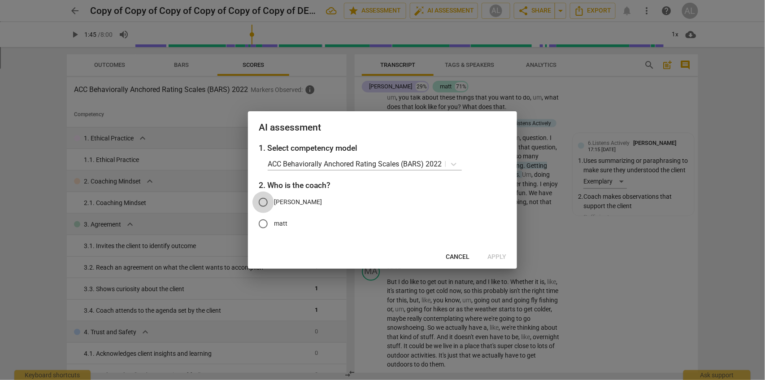
click at [266, 202] on input "[PERSON_NAME]" at bounding box center [264, 203] width 22 height 22
radio input "true"
click at [497, 256] on span "Apply" at bounding box center [497, 257] width 19 height 9
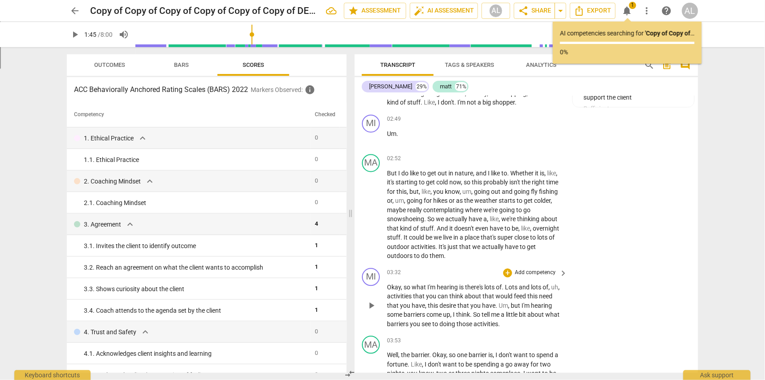
scroll to position [631, 0]
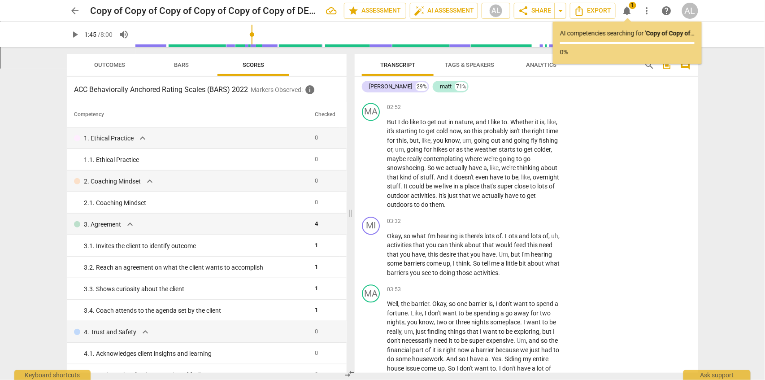
click at [115, 65] on span "Outcomes" at bounding box center [110, 64] width 31 height 7
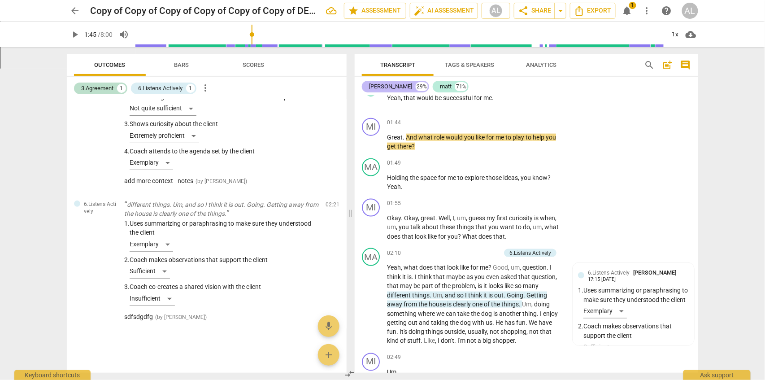
scroll to position [272, 0]
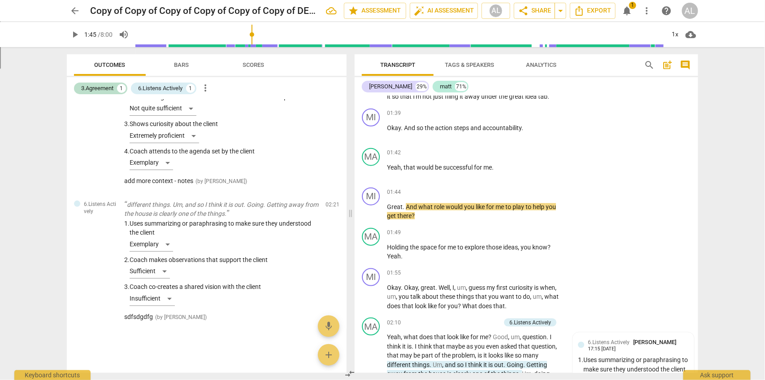
click at [74, 10] on span "arrow_back" at bounding box center [75, 10] width 11 height 11
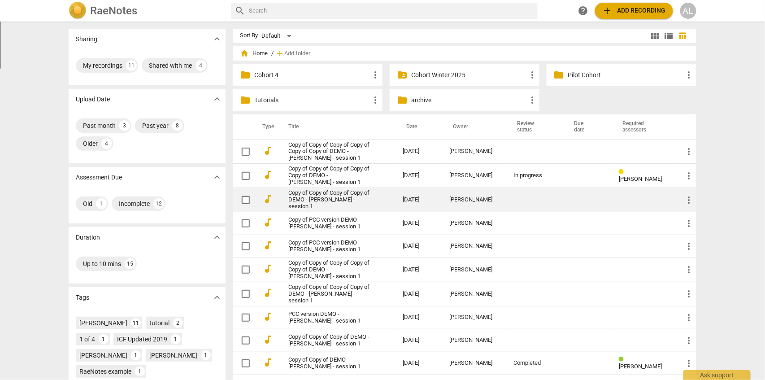
click at [326, 203] on link "Copy of Copy of Copy of Copy of DEMO - [PERSON_NAME] - session 1" at bounding box center [329, 200] width 83 height 20
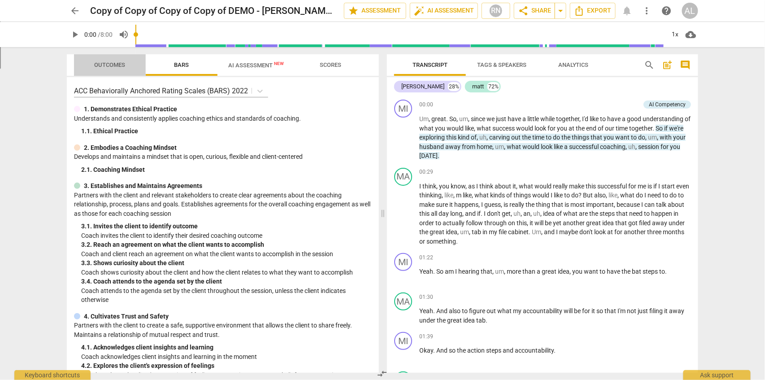
click at [122, 66] on span "Outcomes" at bounding box center [110, 64] width 31 height 7
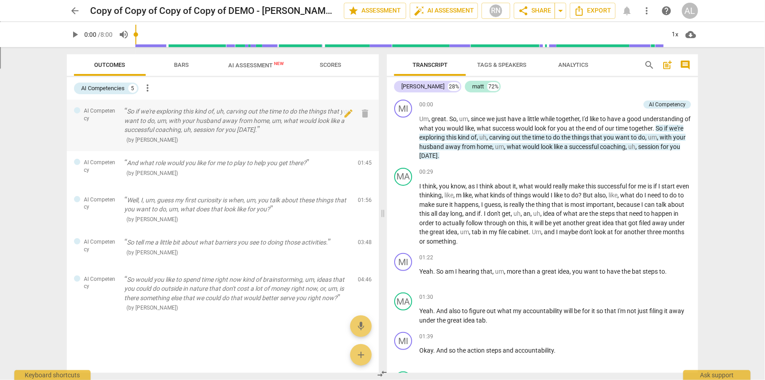
click at [170, 119] on p "So if we're exploring this kind of, uh, carving out the time to do the things t…" at bounding box center [237, 121] width 227 height 28
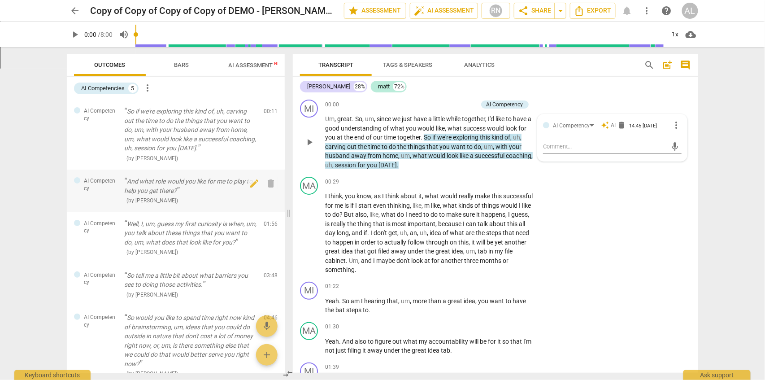
click at [147, 187] on p "And what role would you like for me to play to help you get there?" at bounding box center [190, 186] width 132 height 18
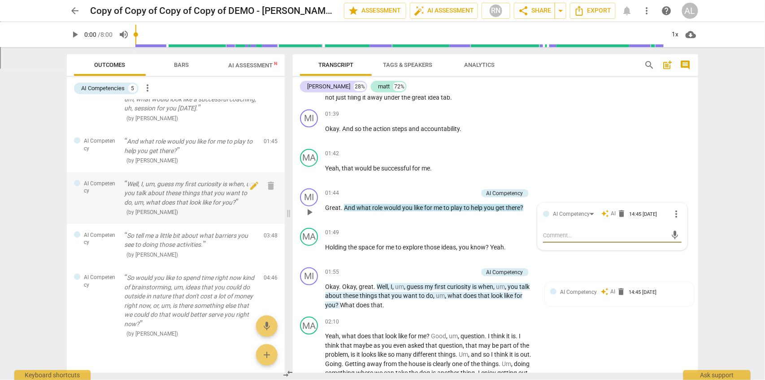
scroll to position [57, 0]
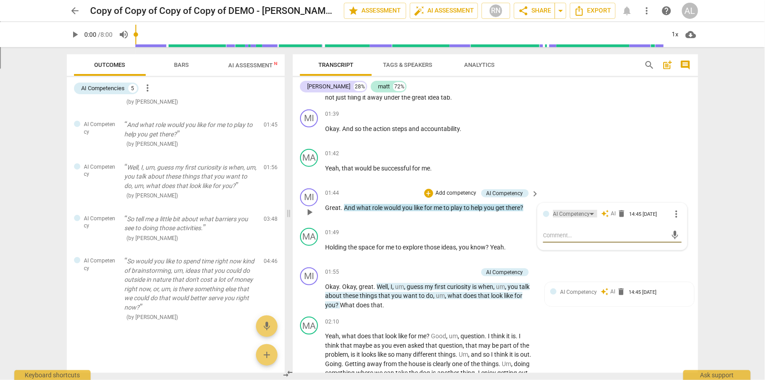
click at [589, 213] on div "AI Competency" at bounding box center [575, 214] width 44 height 8
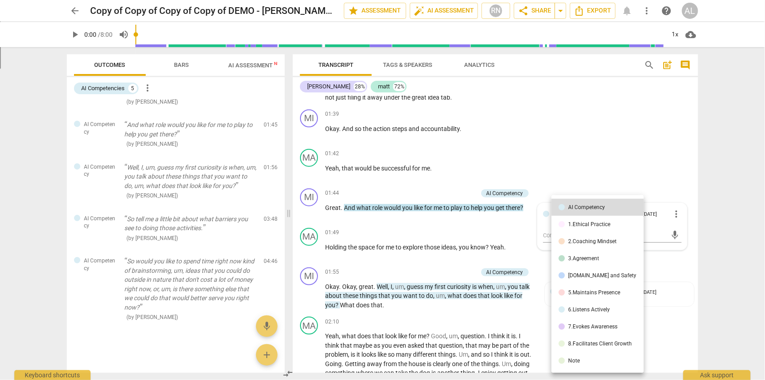
click at [588, 276] on div "[DOMAIN_NAME] and Safety" at bounding box center [603, 275] width 68 height 5
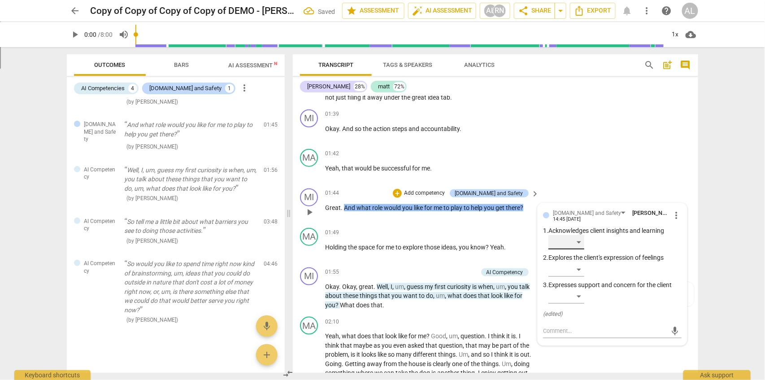
click at [577, 241] on div "​" at bounding box center [567, 242] width 36 height 14
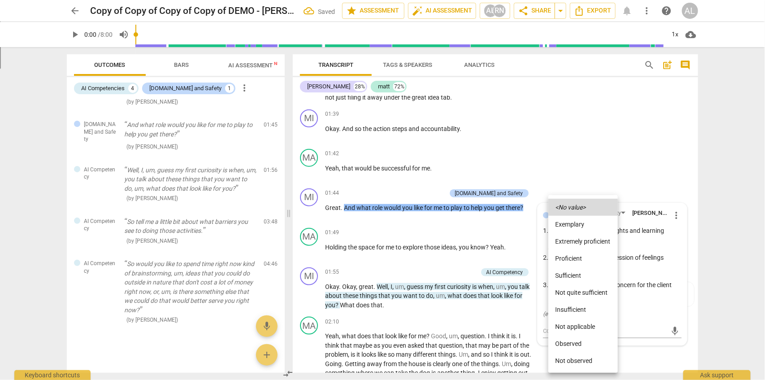
click at [570, 260] on li "Proficient" at bounding box center [584, 258] width 70 height 17
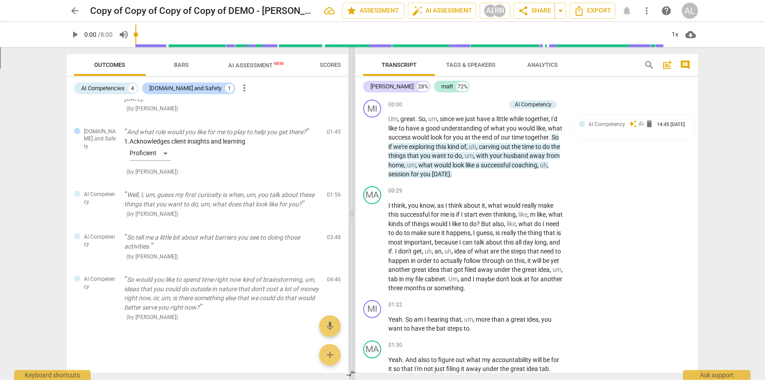
scroll to position [17, 0]
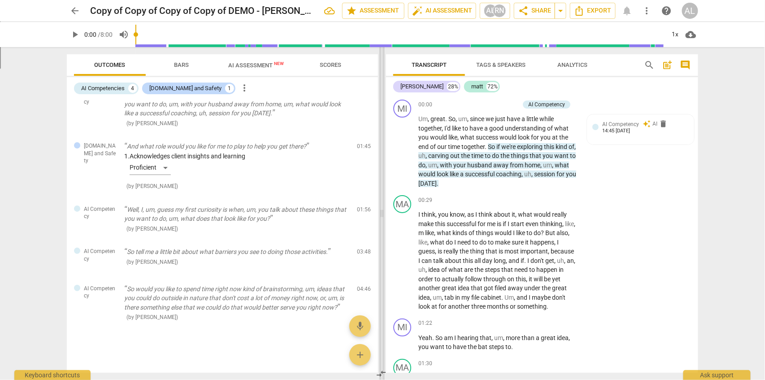
drag, startPoint x: 290, startPoint y: 211, endPoint x: 382, endPoint y: 226, distance: 92.7
click at [382, 226] on span at bounding box center [381, 213] width 5 height 333
click at [240, 66] on span "AI Assessment New" at bounding box center [256, 65] width 56 height 7
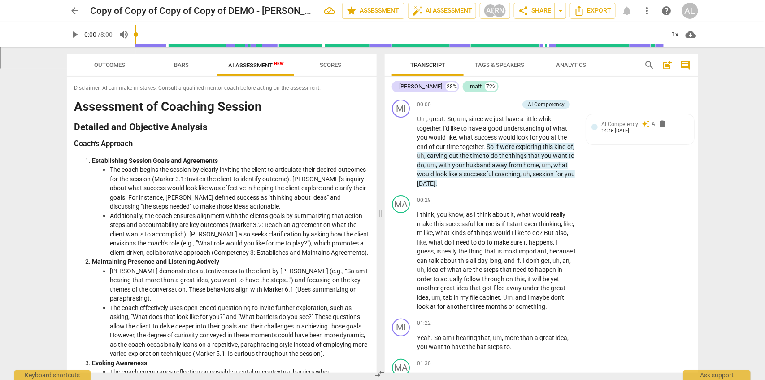
click at [115, 66] on span "Outcomes" at bounding box center [110, 64] width 31 height 7
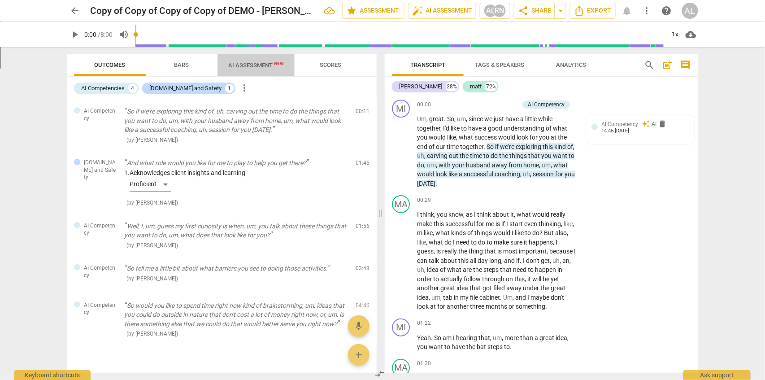
click at [242, 64] on span "AI Assessment New" at bounding box center [256, 65] width 56 height 7
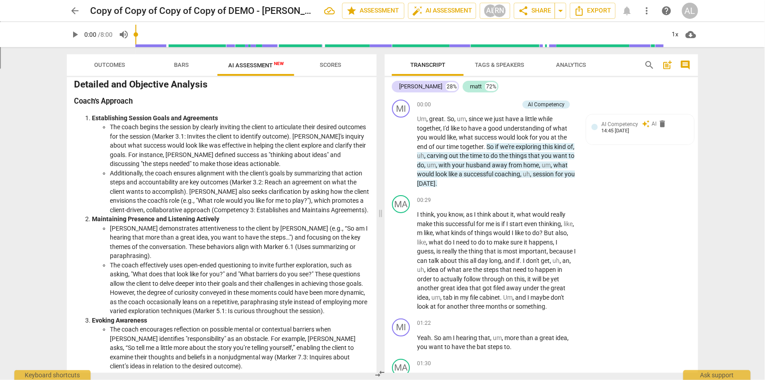
scroll to position [0, 0]
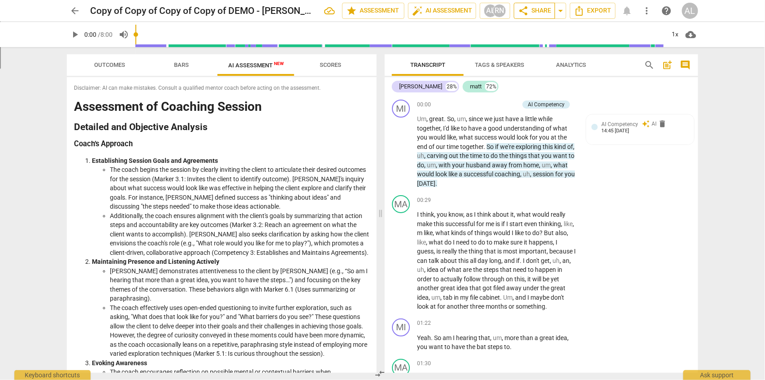
click at [545, 12] on span "share Share" at bounding box center [534, 10] width 33 height 11
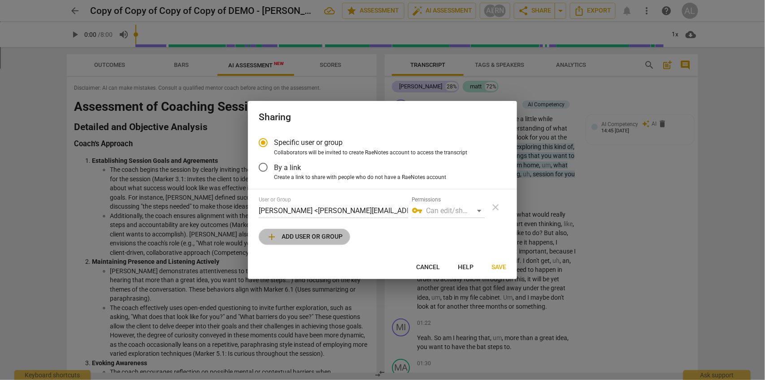
click at [324, 239] on span "add Add user or group" at bounding box center [304, 236] width 76 height 11
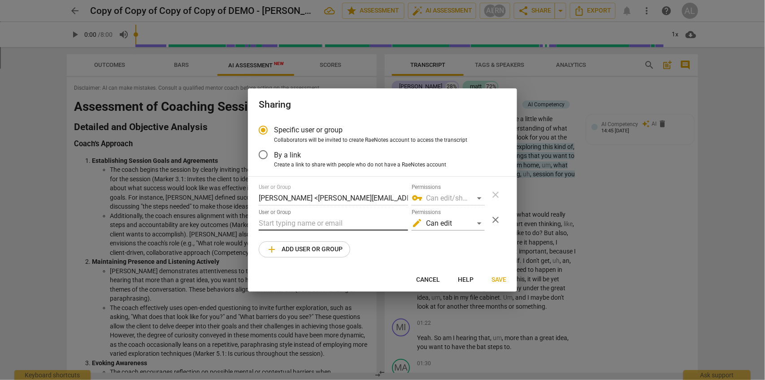
click at [322, 223] on input "text" at bounding box center [333, 223] width 149 height 14
click at [481, 225] on div "edit Can edit" at bounding box center [448, 223] width 73 height 14
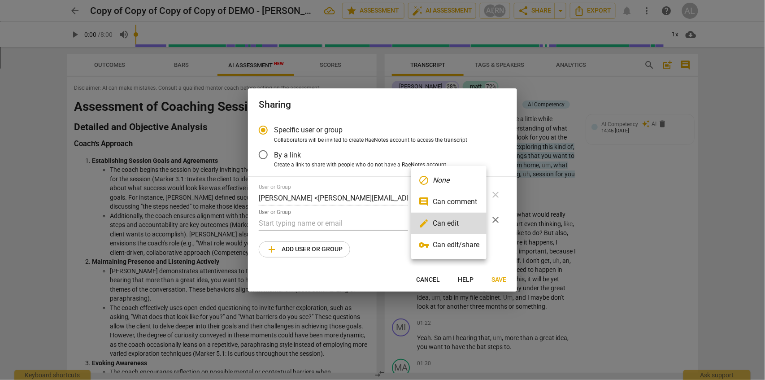
click at [370, 247] on div at bounding box center [382, 190] width 765 height 380
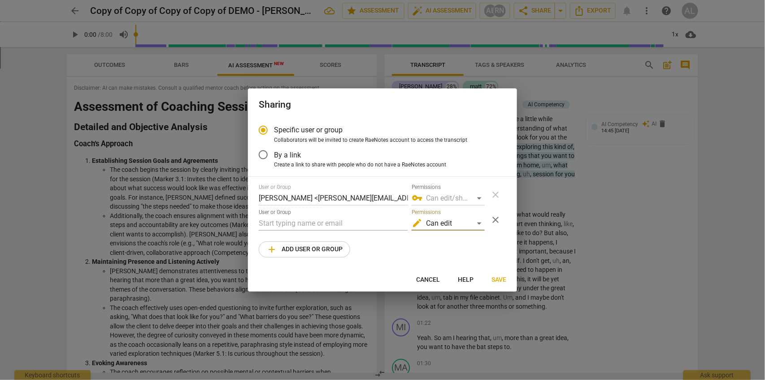
click at [558, 252] on div at bounding box center [382, 190] width 765 height 380
radio input "false"
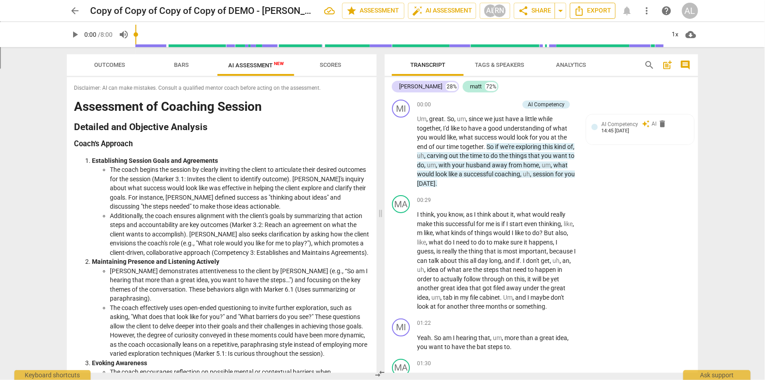
click at [598, 13] on span "Export" at bounding box center [593, 10] width 38 height 11
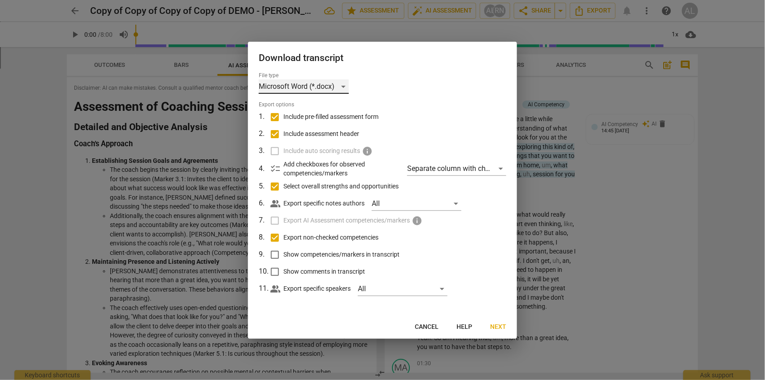
click at [338, 85] on div "Microsoft Word (*.docx)" at bounding box center [304, 86] width 90 height 14
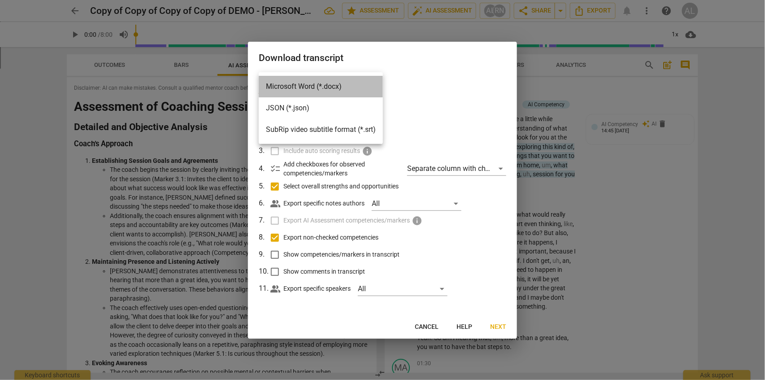
click at [305, 88] on li "Microsoft Word (*.docx)" at bounding box center [321, 87] width 124 height 22
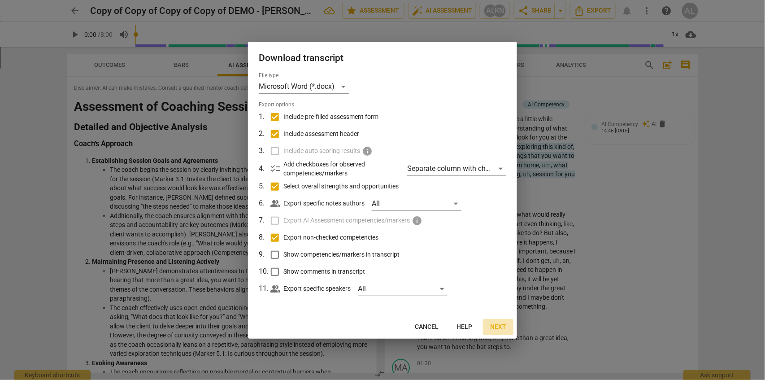
click at [510, 324] on button "Next" at bounding box center [498, 327] width 31 height 16
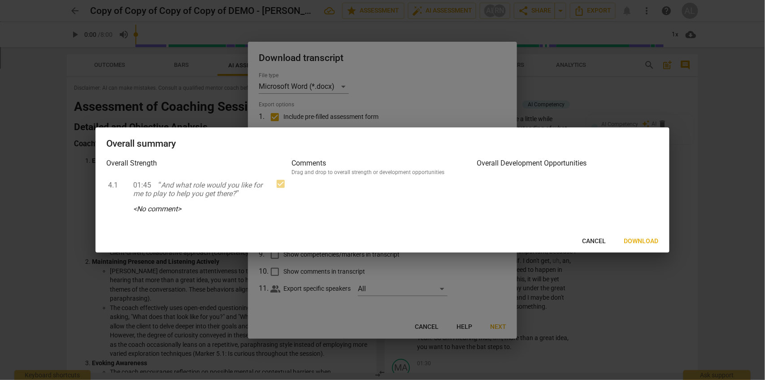
drag, startPoint x: 637, startPoint y: 231, endPoint x: 639, endPoint y: 237, distance: 5.5
click at [639, 234] on div "Overall summary Overall Strength 4.1 01:45 And what role would you like for me …" at bounding box center [383, 190] width 574 height 126
click at [637, 238] on span "Download" at bounding box center [641, 241] width 35 height 9
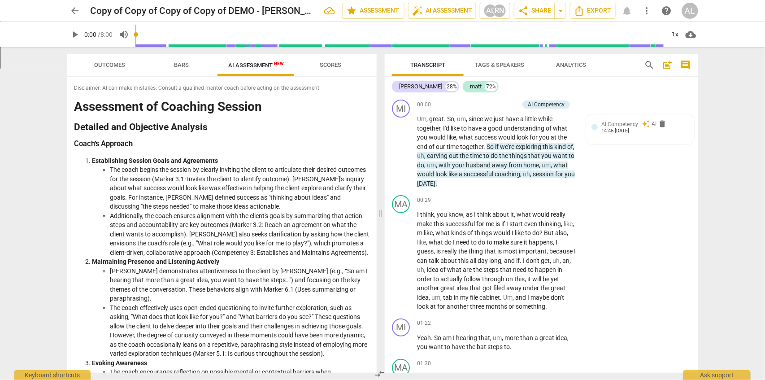
click at [668, 66] on span "post_add" at bounding box center [668, 65] width 11 height 11
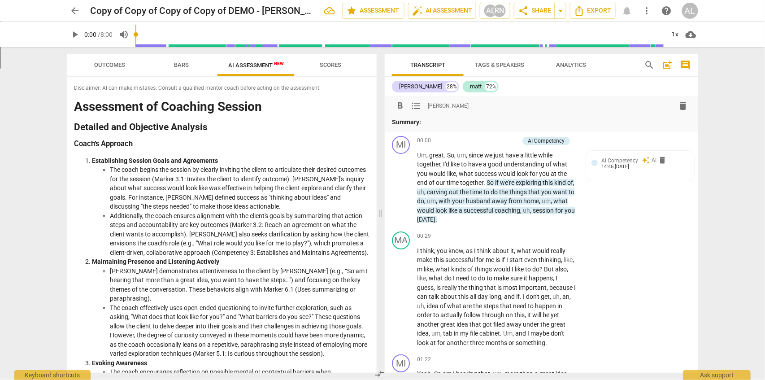
click at [452, 125] on p "Summary:" at bounding box center [541, 122] width 299 height 9
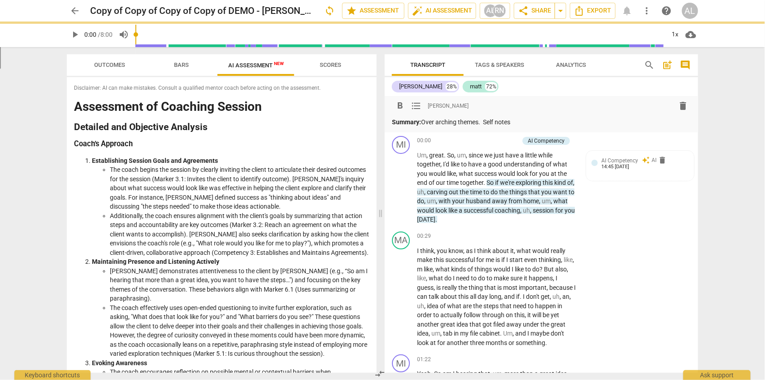
click at [653, 66] on span "search" at bounding box center [650, 65] width 11 height 11
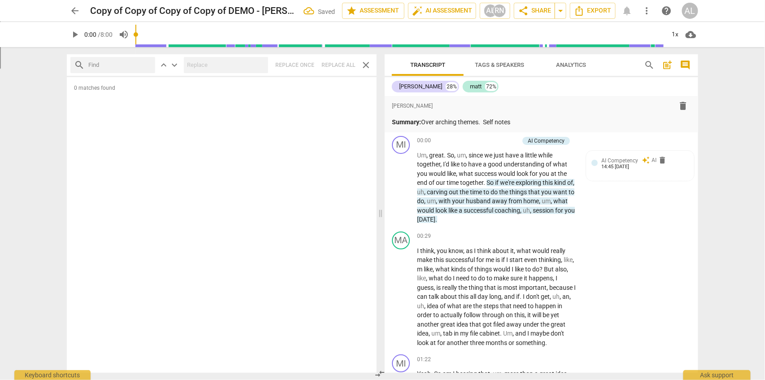
click at [96, 61] on input "text" at bounding box center [119, 65] width 63 height 14
drag, startPoint x: 122, startPoint y: 65, endPoint x: 344, endPoint y: 64, distance: 222.0
click at [131, 67] on input "text" at bounding box center [119, 65] width 63 height 14
click at [376, 13] on span "star Assessment" at bounding box center [373, 10] width 54 height 11
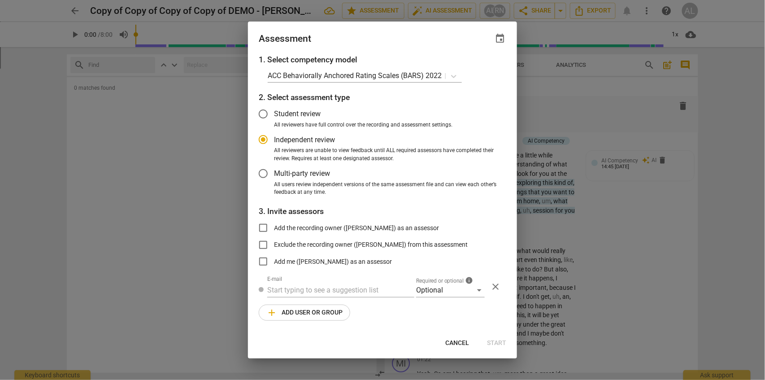
click at [547, 278] on div at bounding box center [382, 190] width 765 height 380
radio input "false"
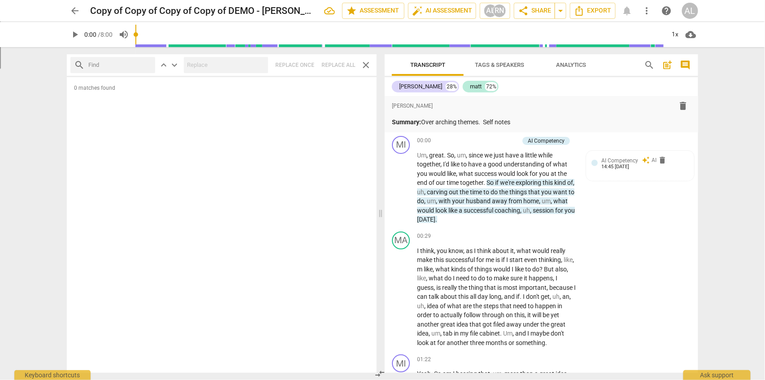
click at [74, 12] on span "arrow_back" at bounding box center [75, 10] width 11 height 11
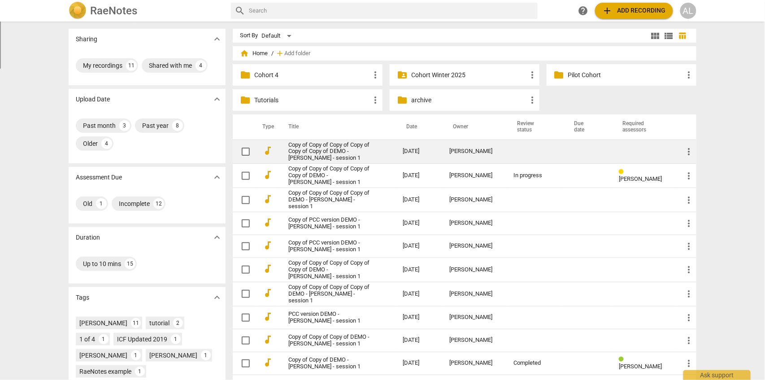
click at [362, 144] on link "Copy of Copy of Copy of Copy of Copy of Copy of DEMO - [PERSON_NAME] - session 1" at bounding box center [329, 152] width 83 height 20
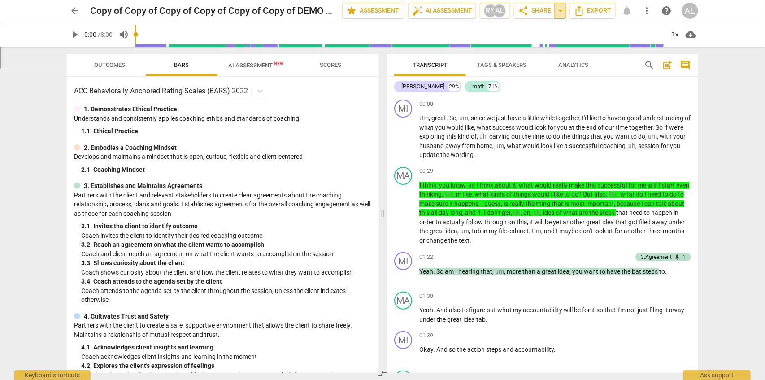
click at [561, 15] on span "arrow_drop_down" at bounding box center [560, 10] width 11 height 11
click at [534, 6] on span "share Share" at bounding box center [534, 10] width 33 height 11
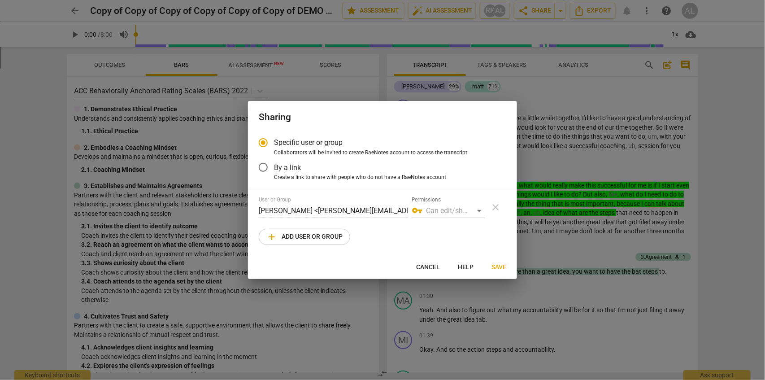
click at [618, 239] on div at bounding box center [382, 190] width 765 height 380
radio input "false"
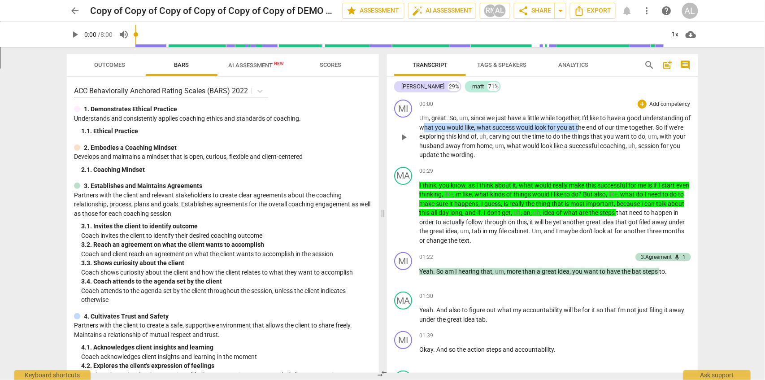
drag, startPoint x: 430, startPoint y: 126, endPoint x: 589, endPoint y: 131, distance: 159.8
click at [588, 131] on p "Um , great . So , um , since we just have a little while together , I'd like to…" at bounding box center [555, 136] width 272 height 46
click at [601, 118] on div "+" at bounding box center [602, 115] width 9 height 9
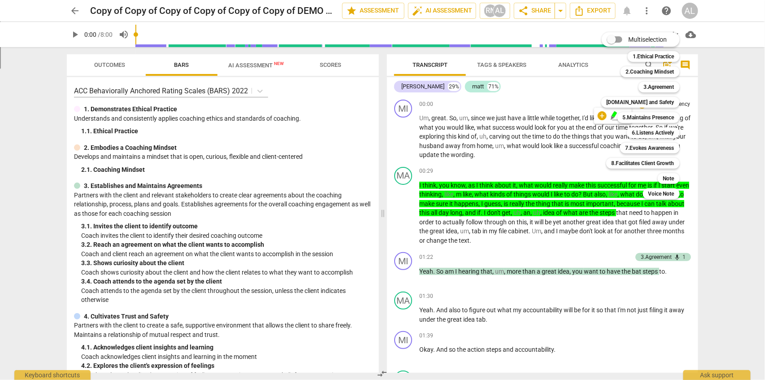
click at [543, 139] on div at bounding box center [382, 190] width 765 height 380
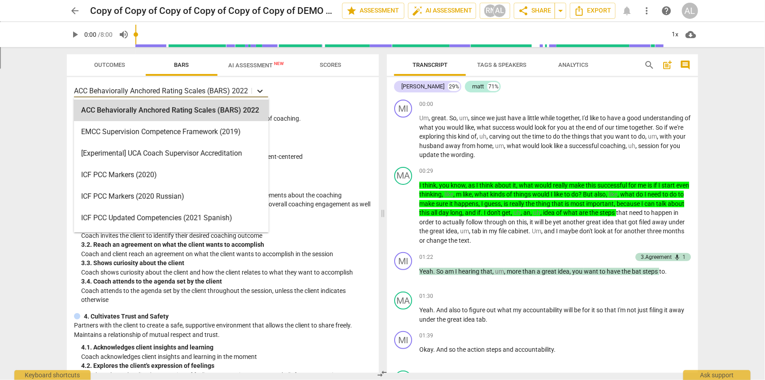
click at [258, 94] on icon at bounding box center [260, 91] width 9 height 9
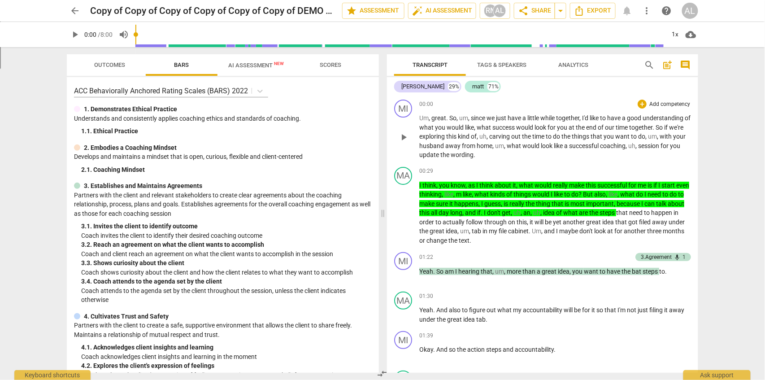
click at [642, 108] on div "+ Add competency" at bounding box center [664, 104] width 53 height 9
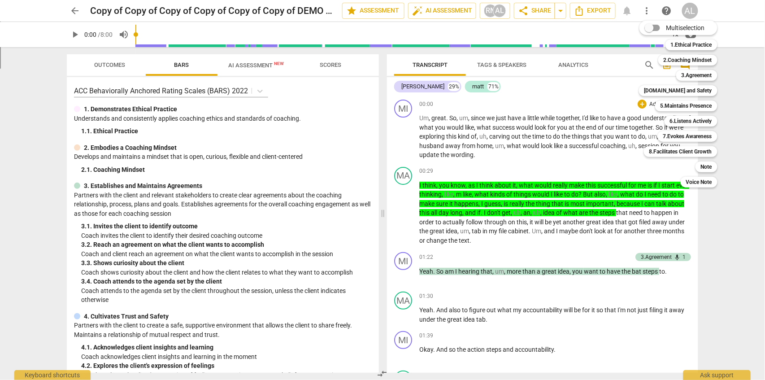
click at [577, 137] on div at bounding box center [382, 190] width 765 height 380
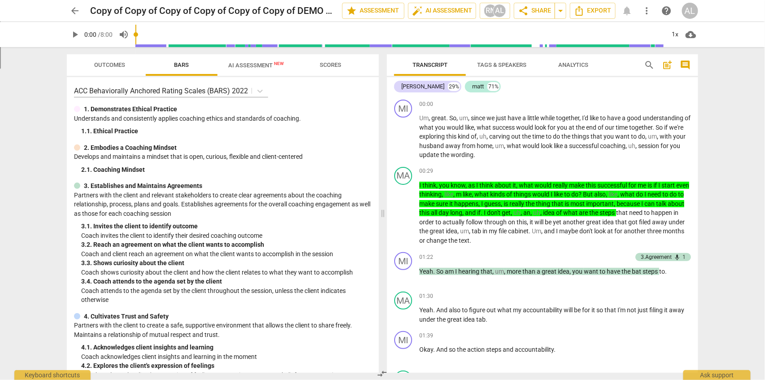
click at [690, 7] on div "AL" at bounding box center [690, 11] width 16 height 16
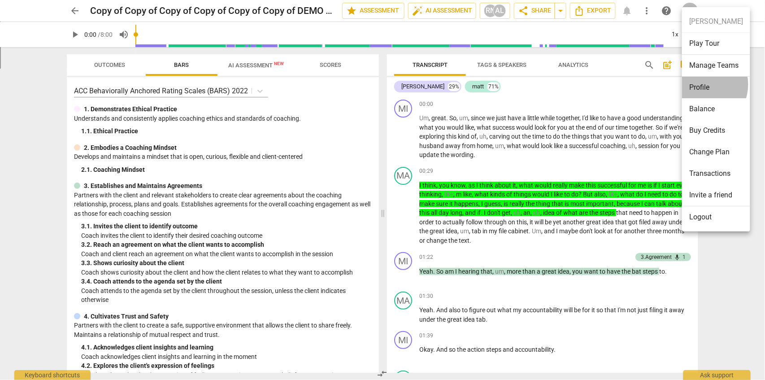
click at [700, 84] on li "Profile" at bounding box center [716, 88] width 68 height 22
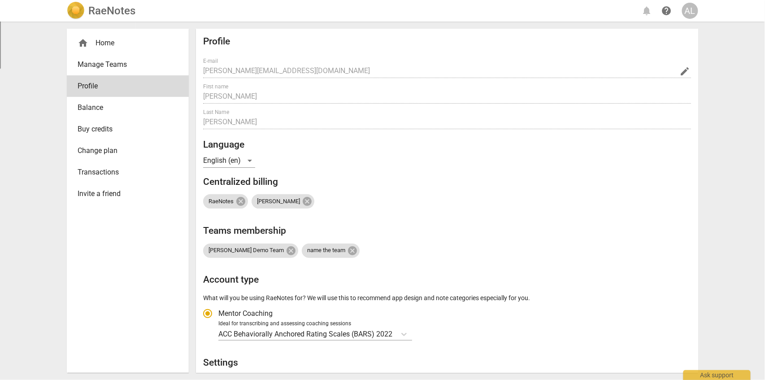
radio input "false"
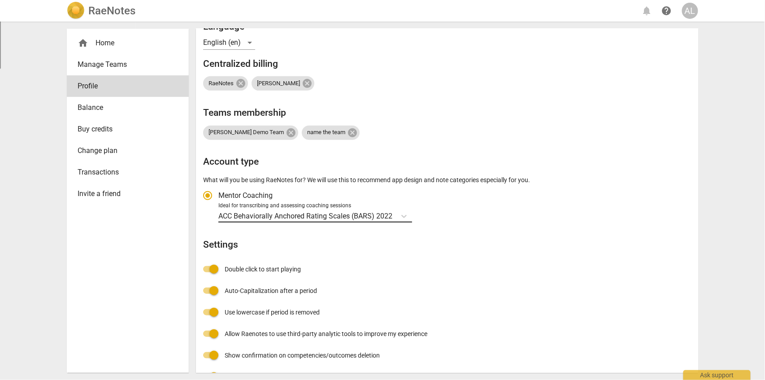
scroll to position [119, 0]
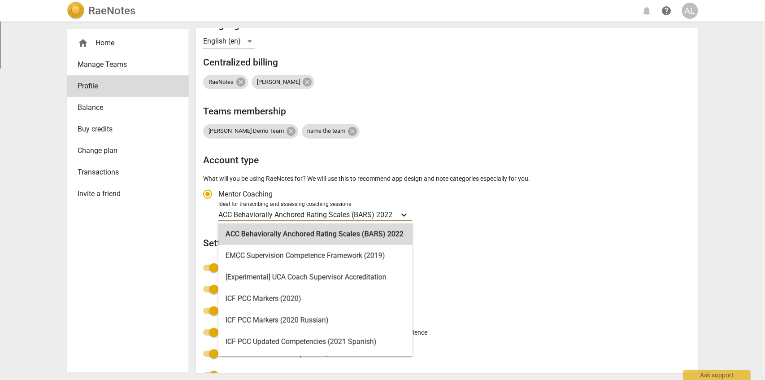
click at [406, 213] on icon "Account type" at bounding box center [404, 214] width 9 height 9
click at [0, 0] on input "Ideal for transcribing and assessing coaching sessions 18 results available. Us…" at bounding box center [0, 0] width 0 height 0
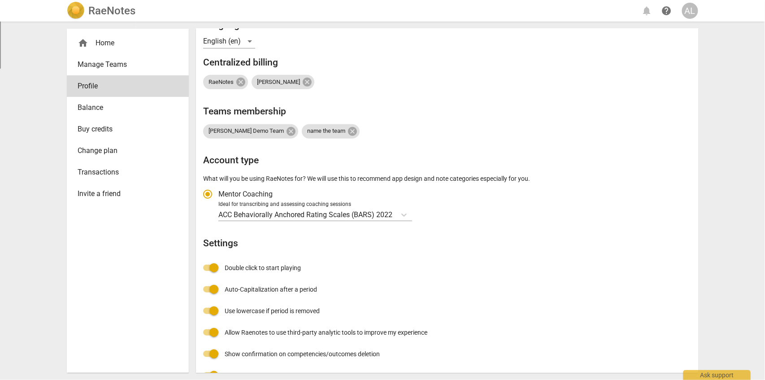
click at [498, 208] on span "Ideal for transcribing and assessing coaching sessions ACC Behaviorally Anchore…" at bounding box center [453, 211] width 470 height 21
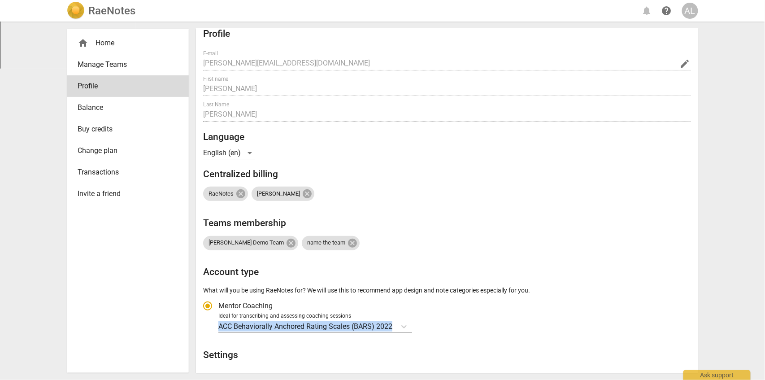
scroll to position [0, 0]
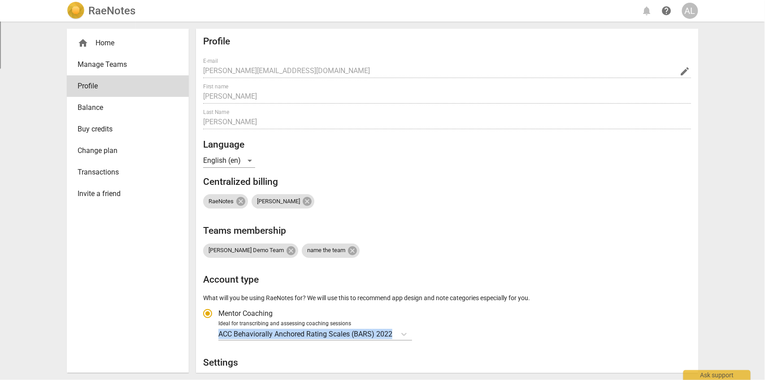
click at [98, 62] on span "Manage Teams" at bounding box center [124, 64] width 93 height 11
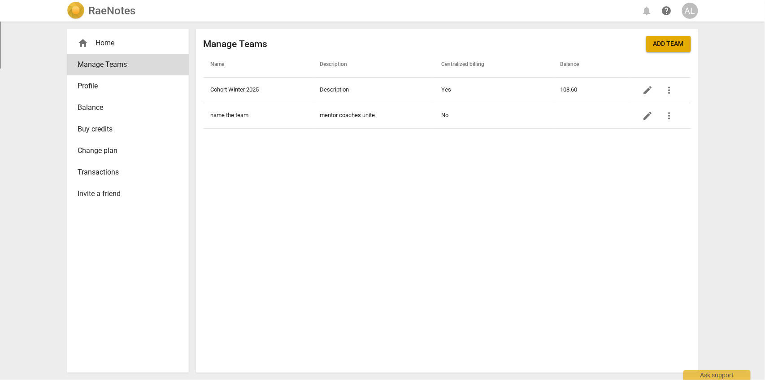
click at [99, 39] on div "home Home" at bounding box center [124, 43] width 93 height 11
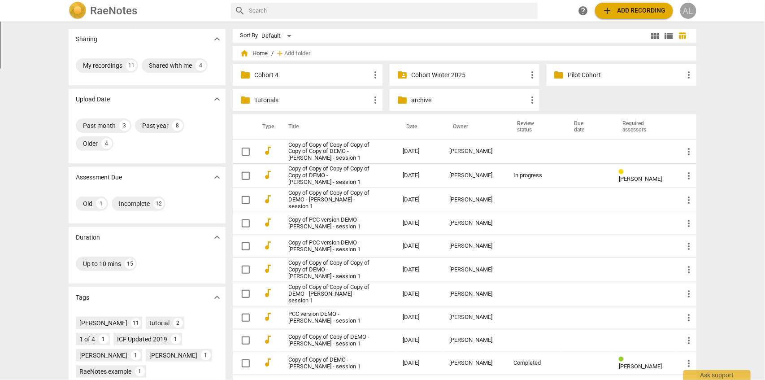
click at [685, 12] on div "AL" at bounding box center [688, 11] width 16 height 16
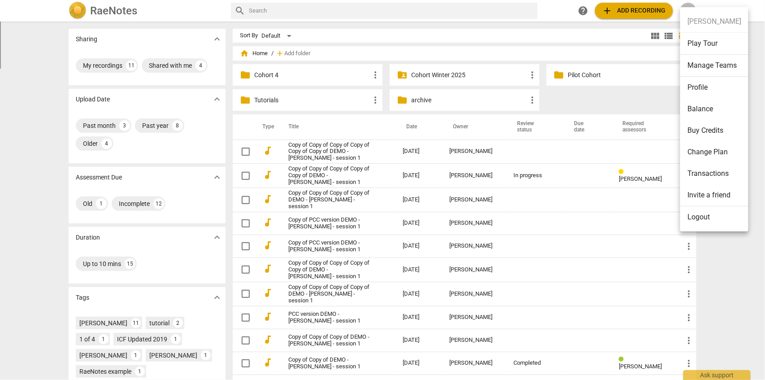
click at [704, 85] on li "Profile" at bounding box center [714, 88] width 68 height 22
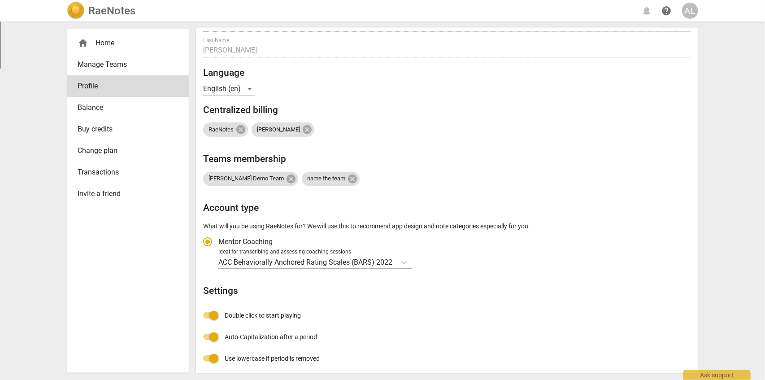
scroll to position [79, 0]
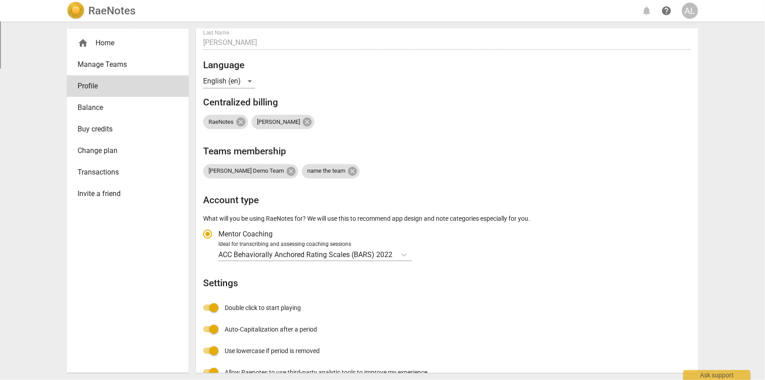
click at [207, 234] on input "Mentor Coaching" at bounding box center [208, 234] width 22 height 22
radio input "true"
click at [341, 227] on label "Mentor Coaching" at bounding box center [443, 234] width 492 height 22
click at [218, 227] on input "Mentor Coaching" at bounding box center [208, 234] width 22 height 22
drag, startPoint x: 523, startPoint y: 232, endPoint x: 360, endPoint y: 210, distance: 164.3
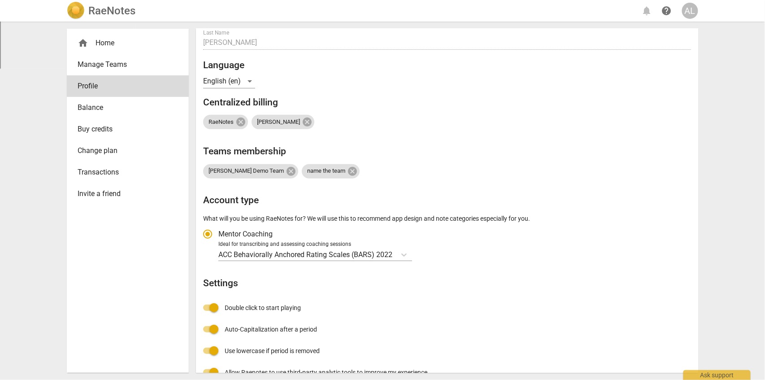
click at [521, 231] on label "Mentor Coaching" at bounding box center [443, 234] width 492 height 22
click at [218, 231] on input "Mentor Coaching" at bounding box center [208, 234] width 22 height 22
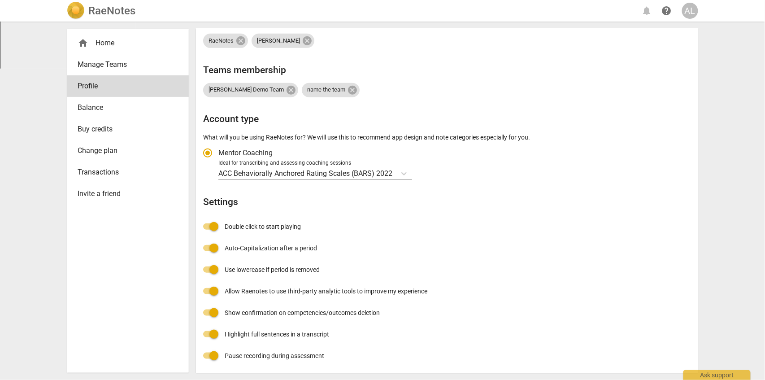
scroll to position [161, 0]
click at [398, 170] on div "Account type" at bounding box center [404, 172] width 16 height 13
click at [0, 0] on input "Ideal for transcribing and assessing coaching sessions ACC Behaviorally Anchore…" at bounding box center [0, 0] width 0 height 0
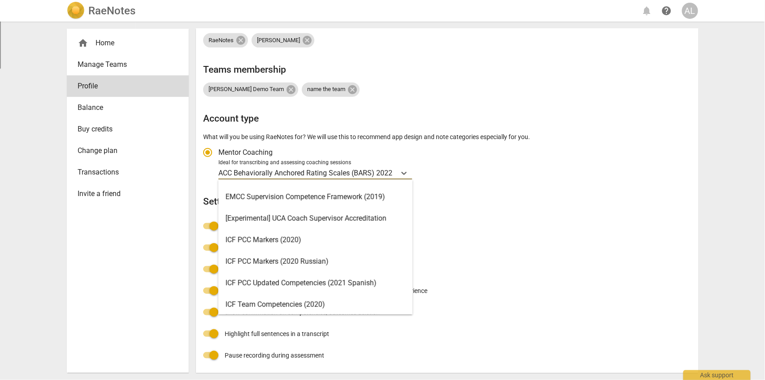
scroll to position [0, 0]
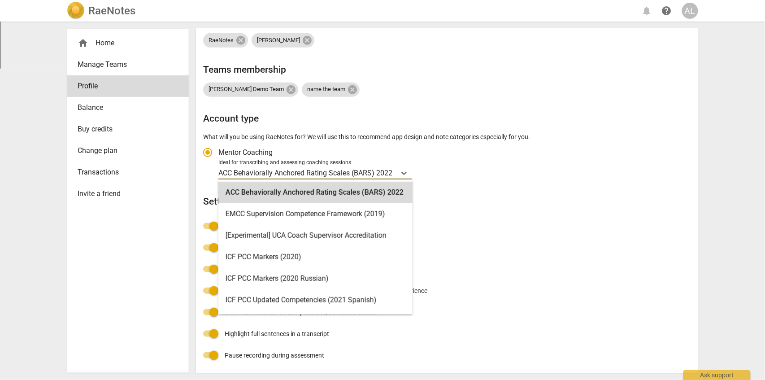
click at [492, 196] on h2 "Settings" at bounding box center [447, 201] width 488 height 11
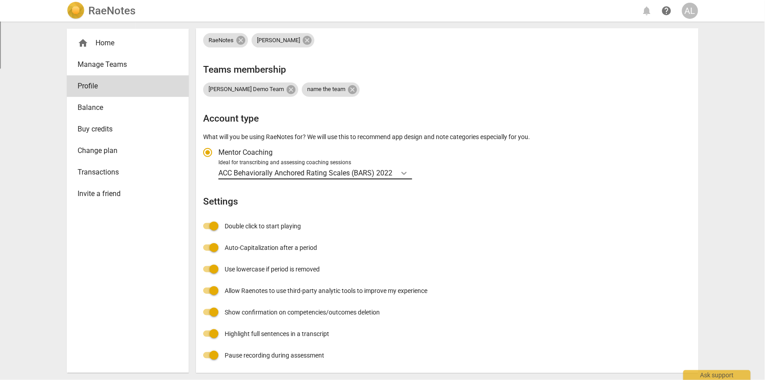
click at [405, 171] on icon "Account type" at bounding box center [404, 173] width 9 height 9
click at [0, 0] on input "Ideal for transcribing and assessing coaching sessions ACC Behaviorally Anchore…" at bounding box center [0, 0] width 0 height 0
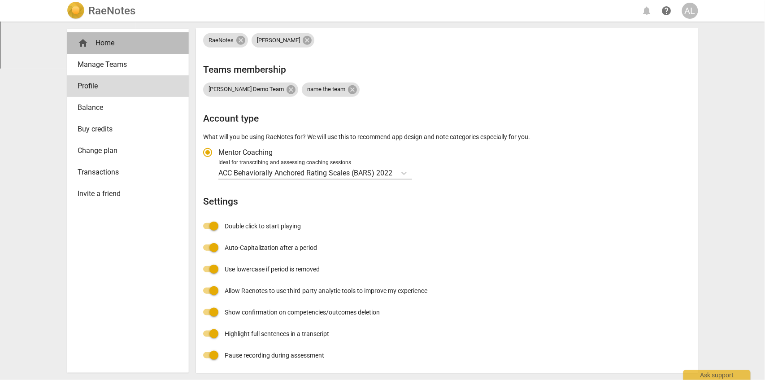
click at [85, 50] on div "home Home" at bounding box center [128, 43] width 122 height 22
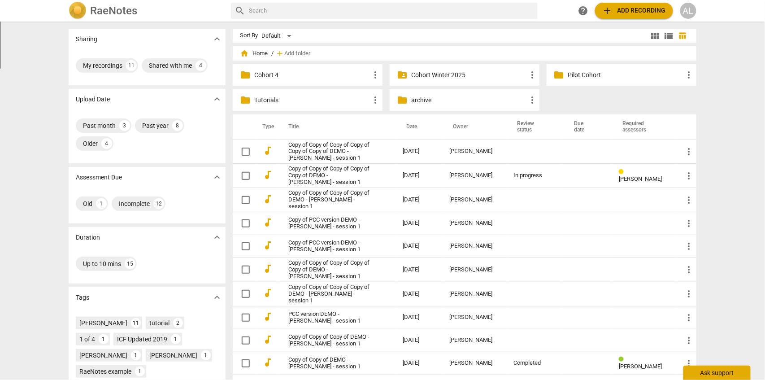
click at [712, 376] on div "Ask support" at bounding box center [717, 373] width 67 height 14
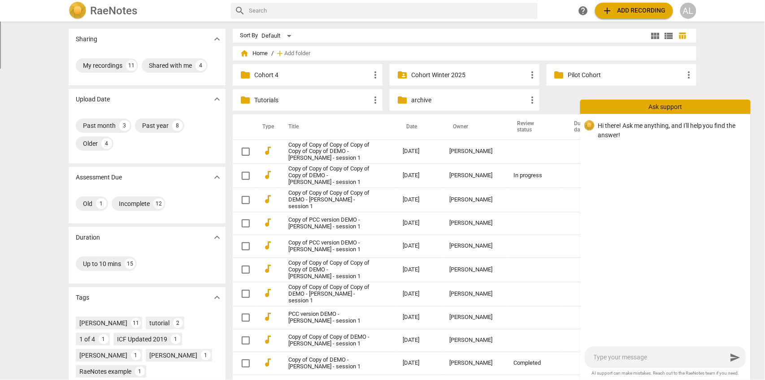
click at [656, 109] on div "Ask support" at bounding box center [665, 107] width 170 height 14
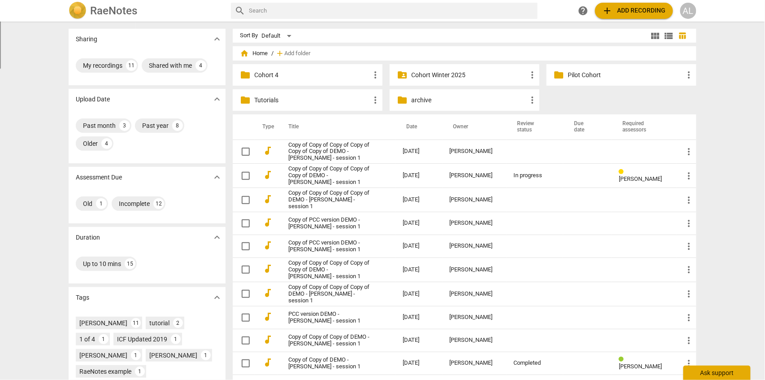
click at [719, 371] on div "Ask support" at bounding box center [717, 373] width 67 height 14
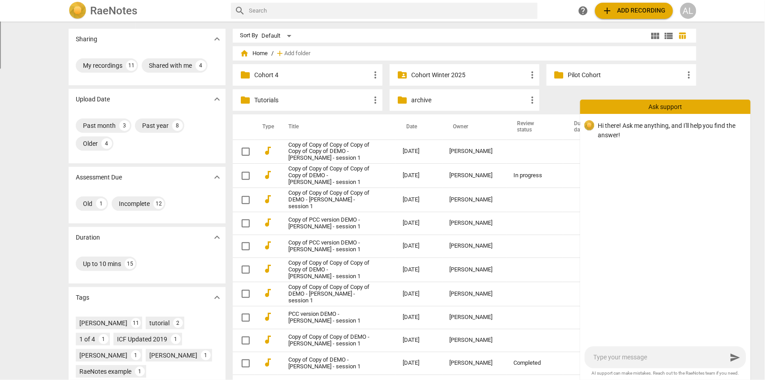
click at [620, 356] on textarea at bounding box center [661, 357] width 134 height 9
click at [608, 362] on div "send" at bounding box center [665, 357] width 161 height 22
click at [262, 103] on p "Tutorials" at bounding box center [312, 100] width 116 height 9
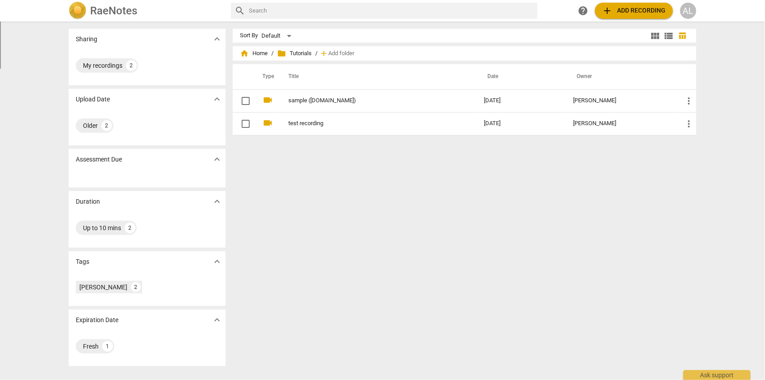
click at [82, 10] on img at bounding box center [78, 11] width 18 height 18
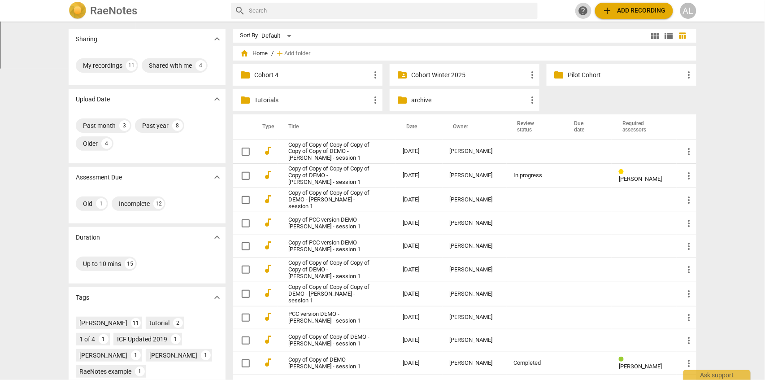
click at [582, 14] on span "help" at bounding box center [583, 10] width 11 height 11
click at [264, 98] on p "Tutorials" at bounding box center [312, 100] width 116 height 9
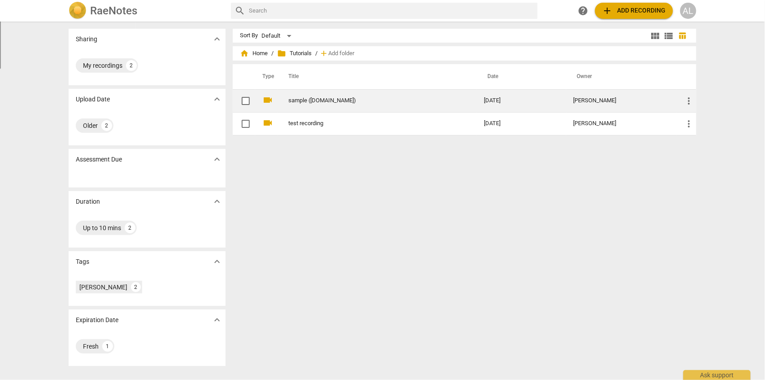
click at [292, 101] on link "sample ([DOMAIN_NAME])" at bounding box center [369, 100] width 163 height 7
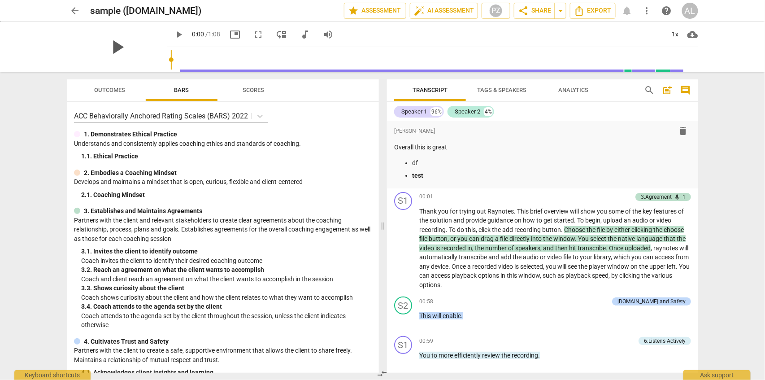
click at [111, 47] on span "play_arrow" at bounding box center [116, 46] width 23 height 23
click at [149, 59] on div "pause" at bounding box center [117, 47] width 100 height 50
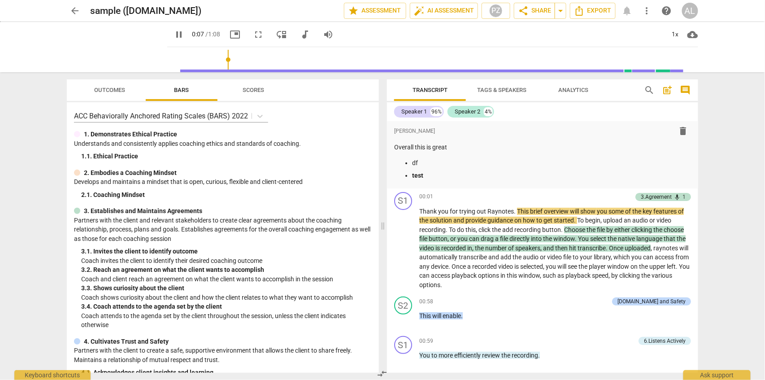
click at [253, 37] on span "fullscreen" at bounding box center [258, 34] width 11 height 11
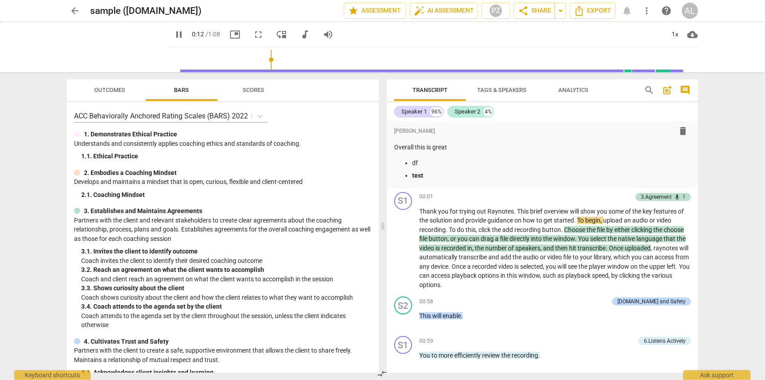
click at [230, 35] on span "picture_in_picture" at bounding box center [235, 34] width 11 height 11
type input "32"
click at [671, 10] on span "help" at bounding box center [667, 10] width 11 height 11
click at [74, 12] on span "arrow_back" at bounding box center [75, 10] width 11 height 11
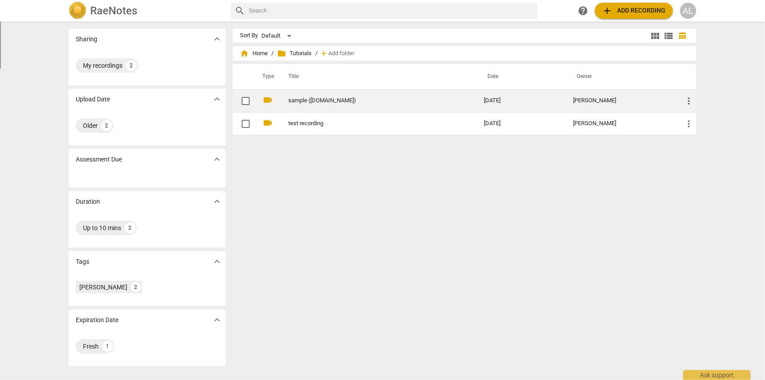
click at [297, 98] on link "sample ([DOMAIN_NAME])" at bounding box center [369, 100] width 163 height 7
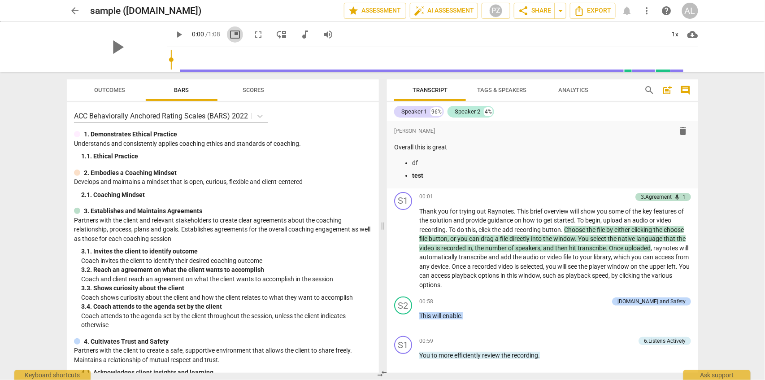
click at [230, 35] on span "picture_in_picture" at bounding box center [235, 34] width 11 height 11
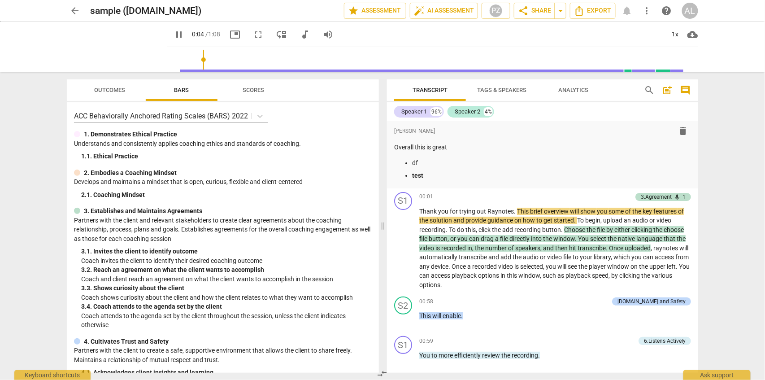
click at [619, 59] on input "range" at bounding box center [435, 59] width 528 height 29
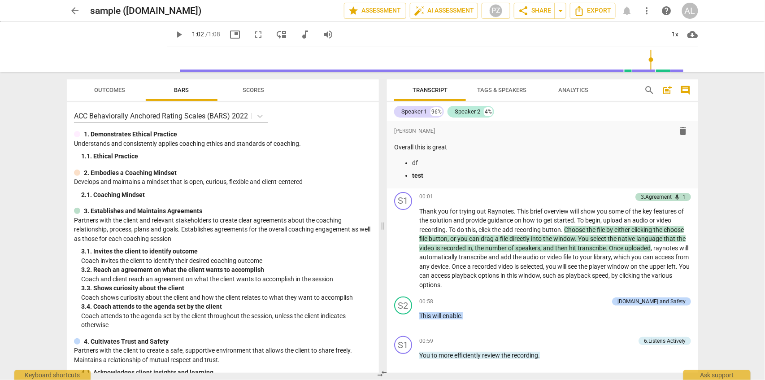
type input "62"
